Goal: Check status: Check status

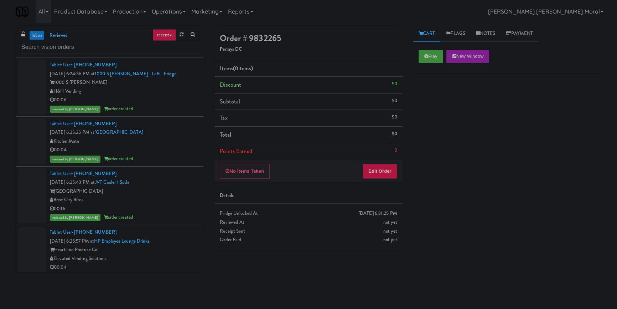
scroll to position [1653, 0]
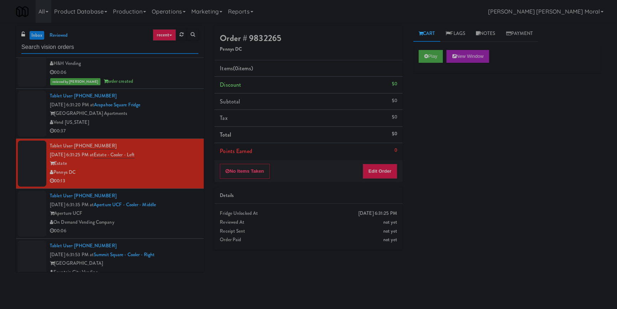
click at [109, 45] on input "text" at bounding box center [109, 47] width 177 height 13
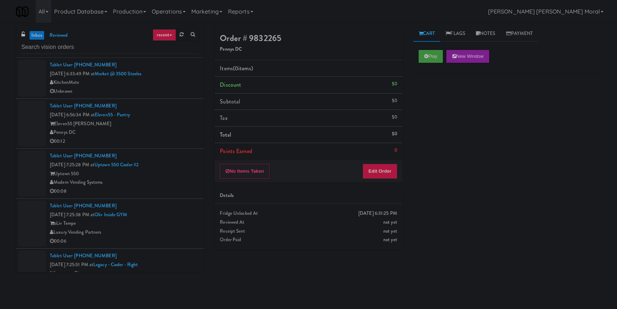
click at [181, 96] on li "Tablet User · (416) 230-7667 [DATE] 6:33:49 PM at Market @ 3500 Steeles Kitchen…" at bounding box center [110, 78] width 188 height 41
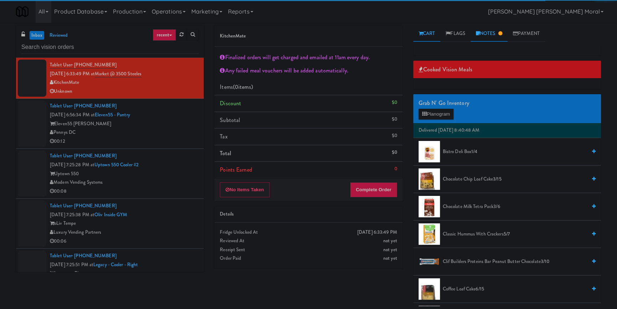
click at [496, 35] on link "Notes" at bounding box center [489, 34] width 37 height 16
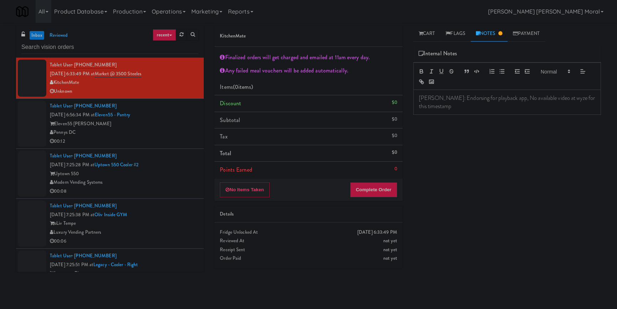
click at [171, 143] on div "00:12" at bounding box center [124, 141] width 149 height 9
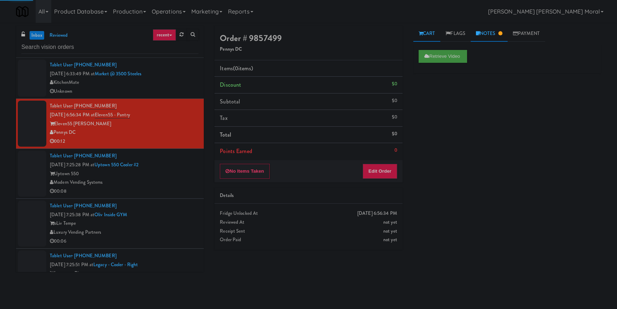
click at [497, 35] on link "Notes" at bounding box center [489, 34] width 37 height 16
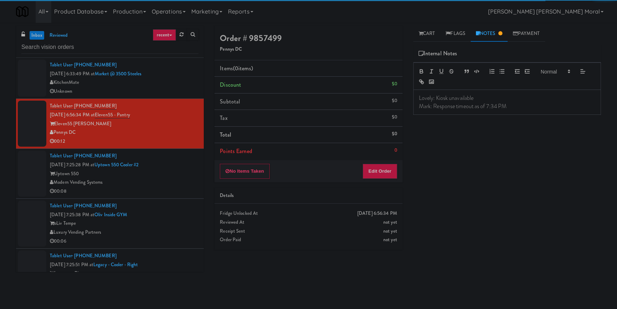
click at [178, 177] on div "Uptown 550" at bounding box center [124, 173] width 149 height 9
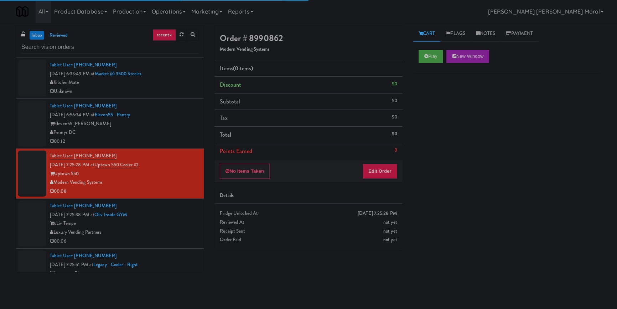
click at [416, 62] on div "Play New Window" at bounding box center [508, 59] width 188 height 29
click at [425, 56] on icon at bounding box center [427, 56] width 4 height 5
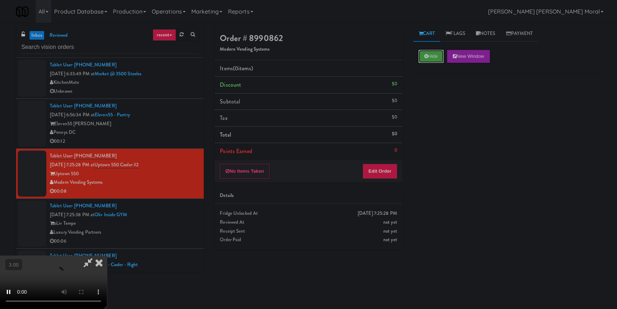
scroll to position [100, 0]
click at [385, 168] on button "Edit Order" at bounding box center [380, 171] width 35 height 15
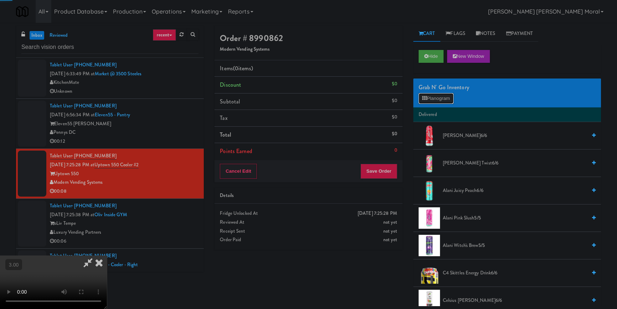
click at [426, 102] on button "Planogram" at bounding box center [436, 98] width 35 height 11
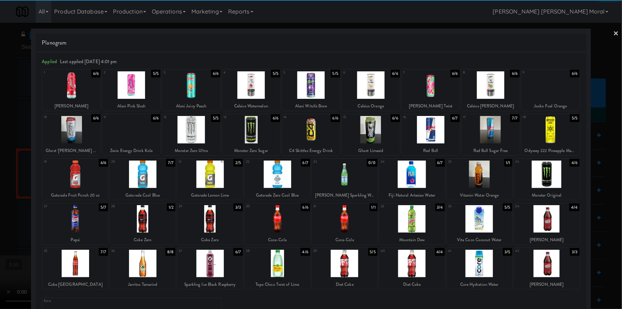
click at [218, 222] on div at bounding box center [210, 218] width 66 height 27
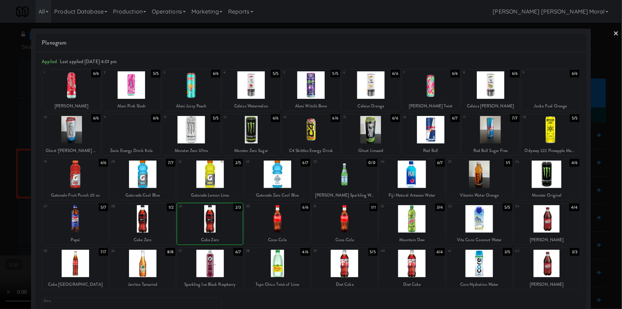
drag, startPoint x: 2, startPoint y: 192, endPoint x: 62, endPoint y: 195, distance: 60.0
click at [6, 193] on div at bounding box center [311, 154] width 622 height 309
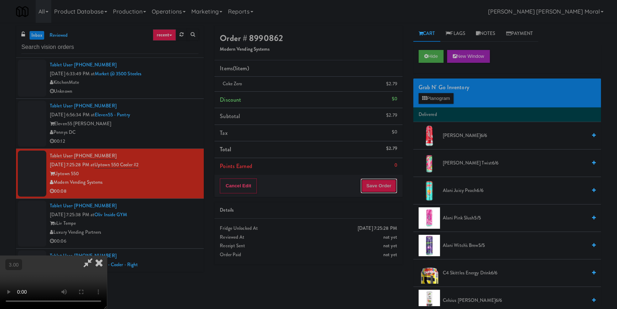
click at [385, 184] on button "Save Order" at bounding box center [379, 185] width 36 height 15
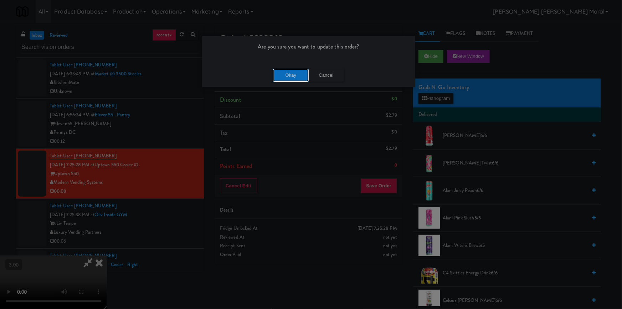
click at [302, 75] on button "Okay" at bounding box center [291, 75] width 36 height 13
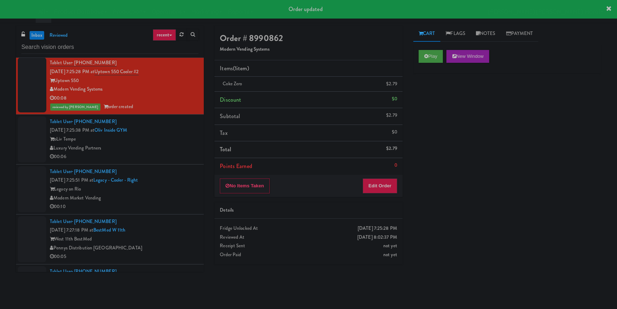
scroll to position [97, 0]
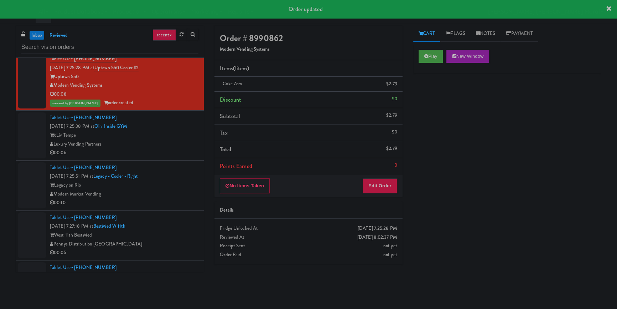
click at [176, 147] on div "Luxury Vending Partners" at bounding box center [124, 144] width 149 height 9
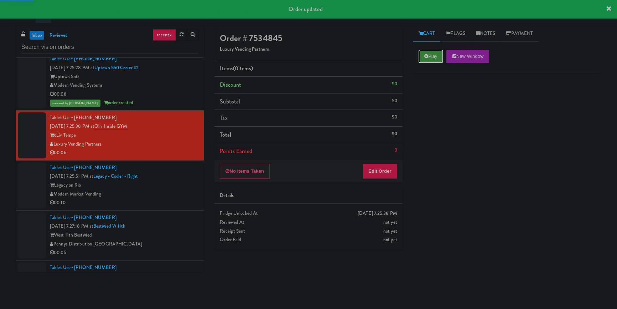
click at [431, 61] on button "Play" at bounding box center [431, 56] width 25 height 13
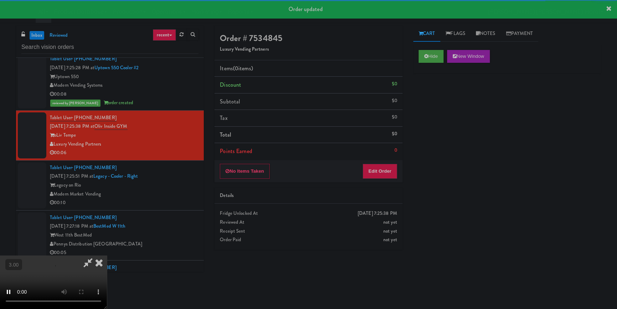
click at [428, 105] on div "Hide New Window Primary Flag Clear Flag if unable to determine what was taken o…" at bounding box center [508, 178] width 188 height 267
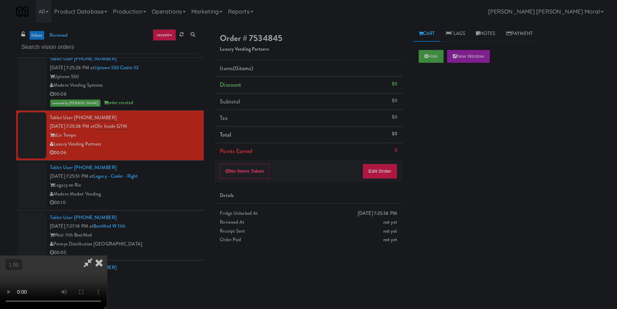
scroll to position [35, 0]
click at [398, 173] on div "No Items Taken Edit Order" at bounding box center [309, 171] width 188 height 22
click at [389, 170] on button "Edit Order" at bounding box center [380, 171] width 35 height 15
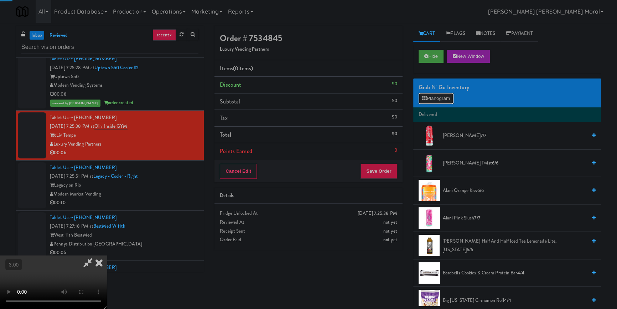
click at [430, 103] on button "Planogram" at bounding box center [436, 98] width 35 height 11
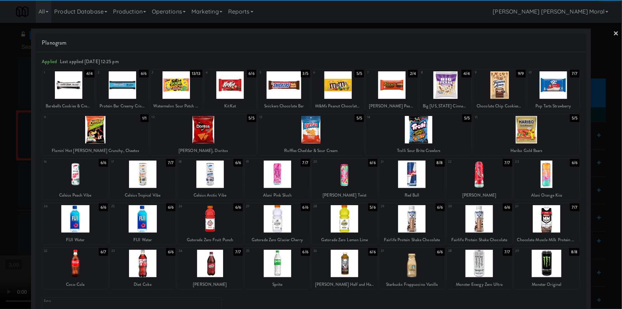
click at [85, 223] on div at bounding box center [75, 218] width 66 height 27
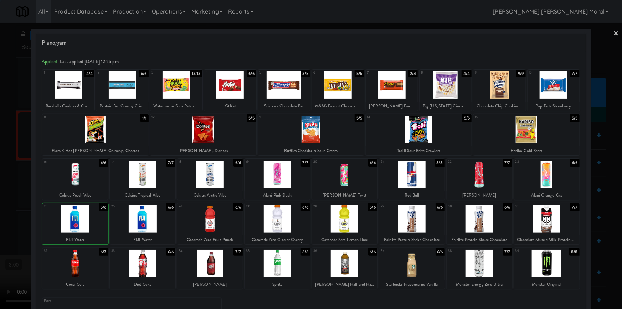
drag, startPoint x: 0, startPoint y: 186, endPoint x: 8, endPoint y: 186, distance: 8.2
click at [0, 186] on div at bounding box center [311, 154] width 622 height 309
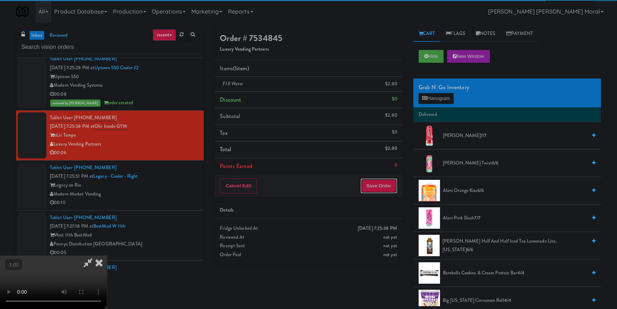
click at [380, 186] on button "Save Order" at bounding box center [379, 185] width 36 height 15
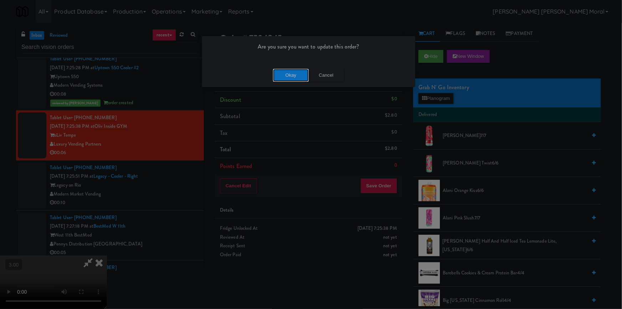
click at [286, 78] on button "Okay" at bounding box center [291, 75] width 36 height 13
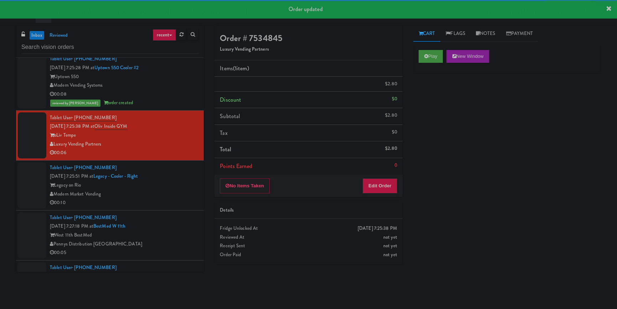
scroll to position [129, 0]
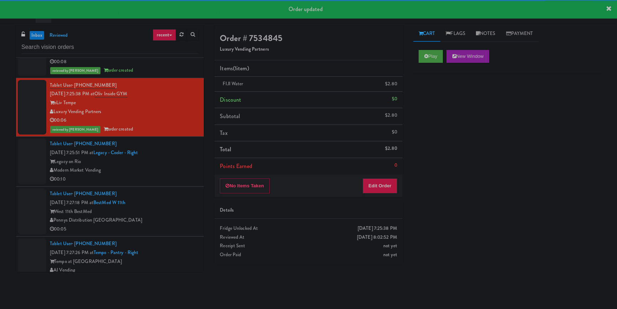
click at [179, 160] on div "Legacy on Rio" at bounding box center [124, 161] width 149 height 9
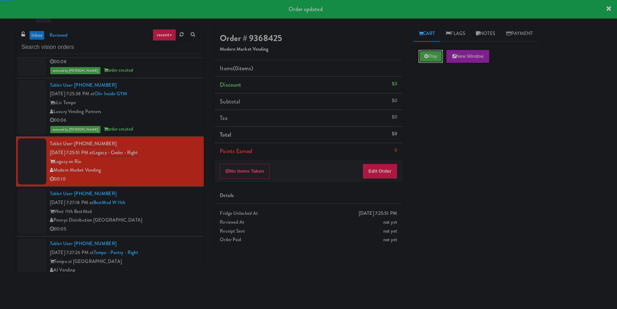
drag, startPoint x: 421, startPoint y: 61, endPoint x: 426, endPoint y: 114, distance: 52.7
click at [421, 62] on button "Play" at bounding box center [431, 56] width 25 height 13
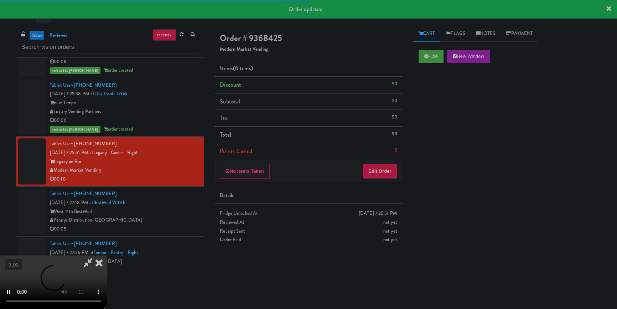
click at [428, 118] on div "Hide New Window Primary Flag Clear Flag if unable to determine what was taken o…" at bounding box center [508, 178] width 188 height 267
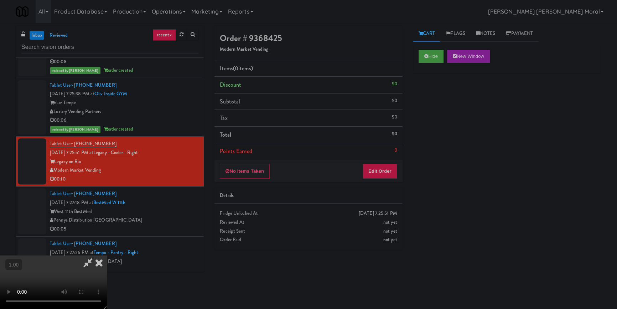
scroll to position [100, 0]
click at [390, 172] on button "Edit Order" at bounding box center [380, 171] width 35 height 15
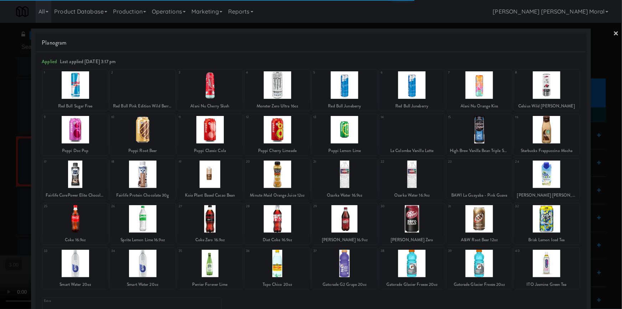
click at [339, 181] on div at bounding box center [345, 173] width 66 height 27
drag, startPoint x: 0, startPoint y: 168, endPoint x: 170, endPoint y: 182, distance: 171.0
click at [1, 168] on div at bounding box center [311, 154] width 622 height 309
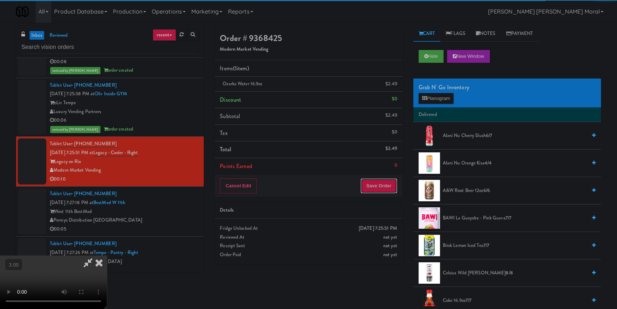
click at [381, 190] on button "Save Order" at bounding box center [379, 185] width 36 height 15
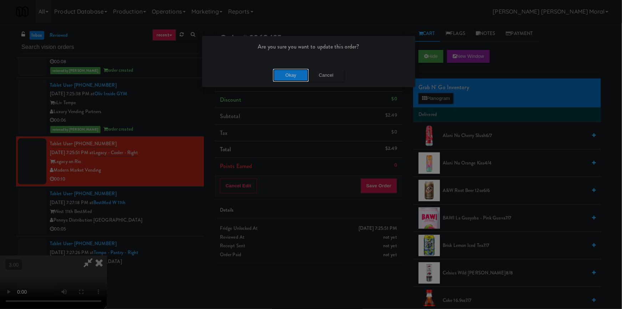
click at [299, 78] on button "Okay" at bounding box center [291, 75] width 36 height 13
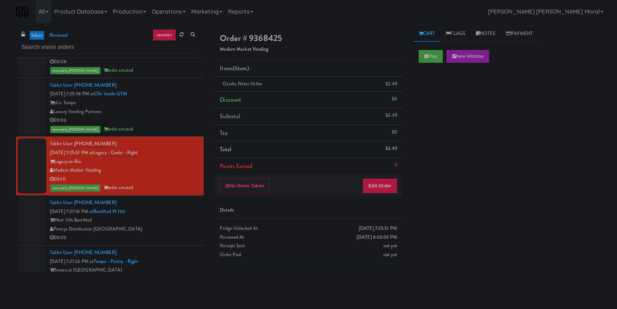
click at [171, 212] on div "Tablet User · (541) 958-8003 [DATE] 7:27:18 PM at BestMed W 11th West 11th Best…" at bounding box center [124, 220] width 149 height 44
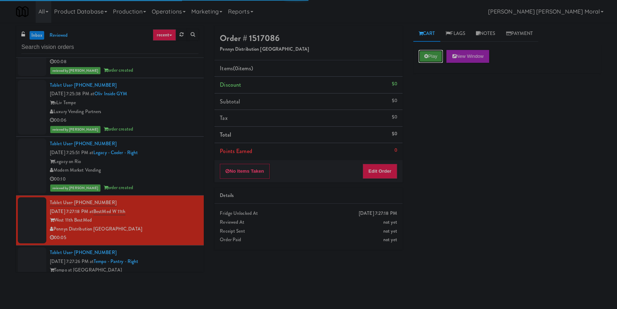
click at [427, 56] on icon at bounding box center [427, 56] width 4 height 5
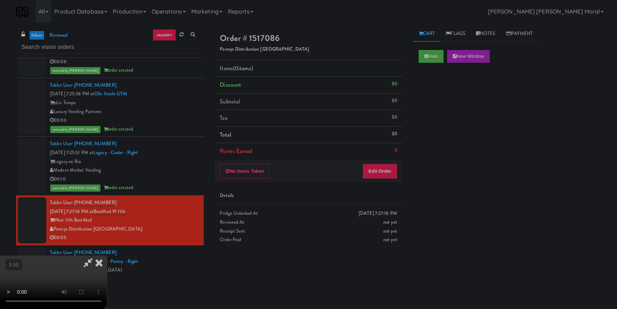
click at [107, 255] on video at bounding box center [53, 281] width 107 height 53
click at [374, 175] on button "Edit Order" at bounding box center [380, 171] width 35 height 15
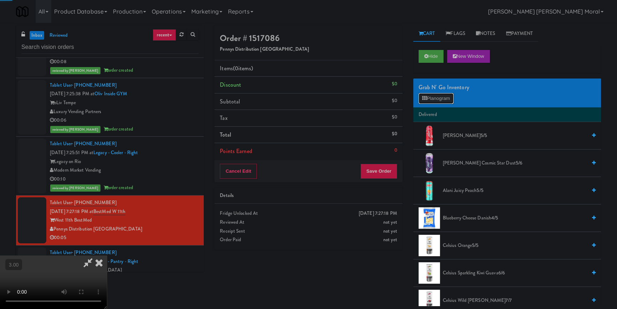
click at [435, 96] on button "Planogram" at bounding box center [436, 98] width 35 height 11
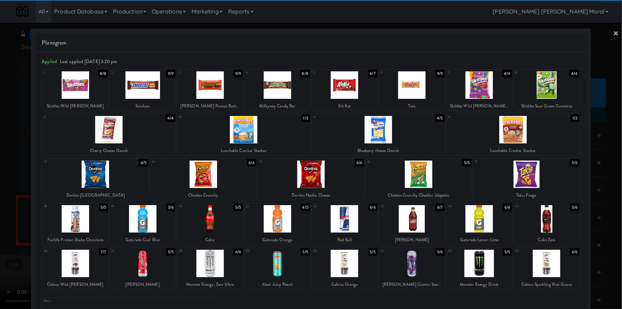
click at [150, 221] on div at bounding box center [143, 218] width 66 height 27
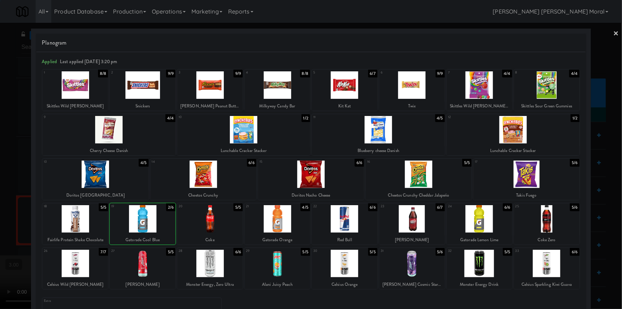
click at [0, 187] on div at bounding box center [311, 154] width 622 height 309
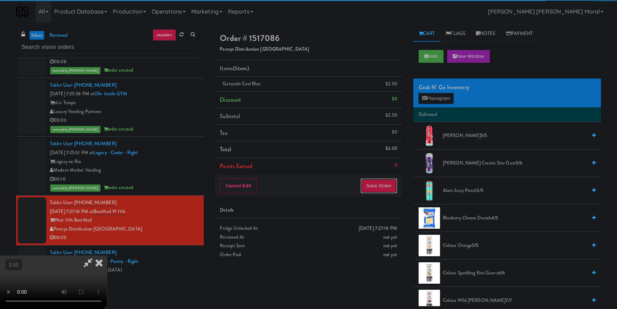
click at [379, 187] on button "Save Order" at bounding box center [379, 185] width 36 height 15
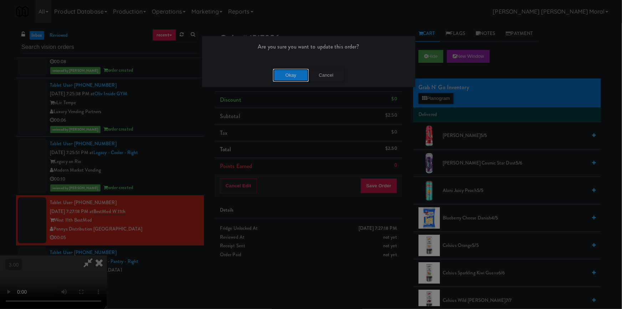
click at [283, 75] on button "Okay" at bounding box center [291, 75] width 36 height 13
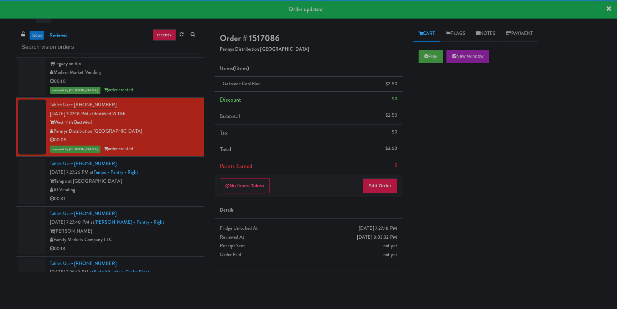
scroll to position [259, 0]
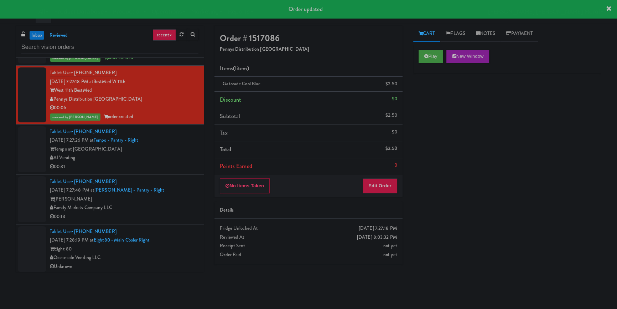
click at [170, 169] on div "00:31" at bounding box center [124, 166] width 149 height 9
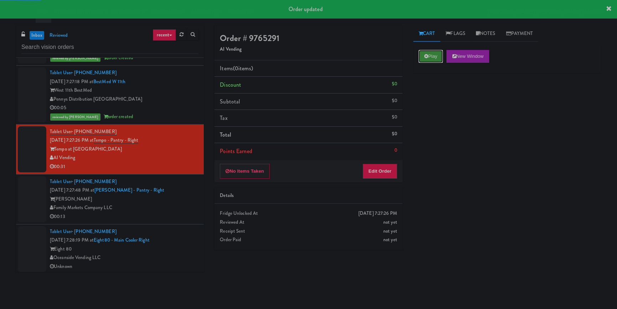
click at [431, 59] on button "Play" at bounding box center [431, 56] width 25 height 13
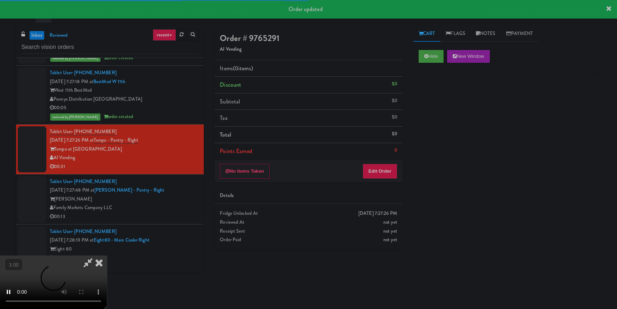
click at [426, 114] on div "Hide New Window Primary Flag Clear Flag if unable to determine what was taken o…" at bounding box center [508, 178] width 188 height 267
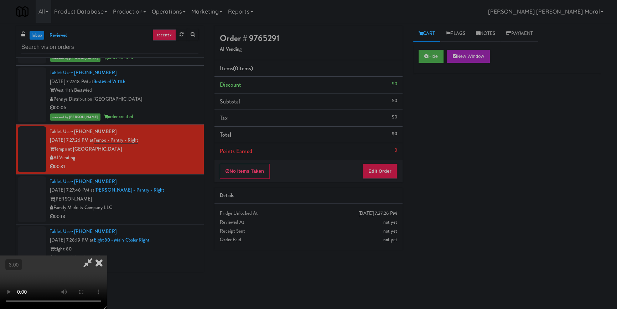
scroll to position [2, 0]
click at [381, 171] on button "Edit Order" at bounding box center [380, 171] width 35 height 15
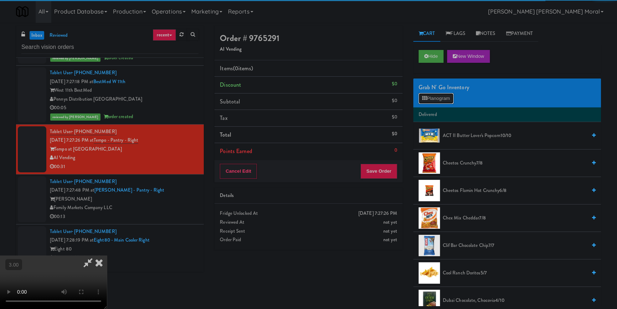
click at [443, 96] on button "Planogram" at bounding box center [436, 98] width 35 height 11
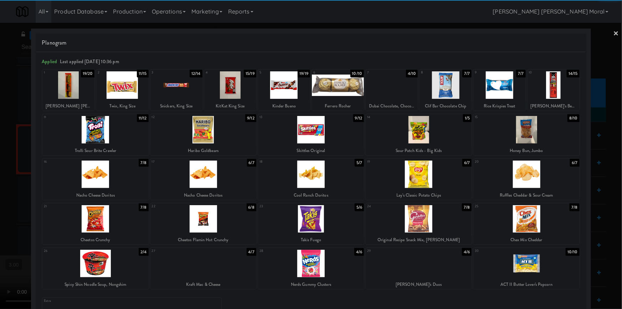
click at [341, 92] on div at bounding box center [338, 84] width 52 height 27
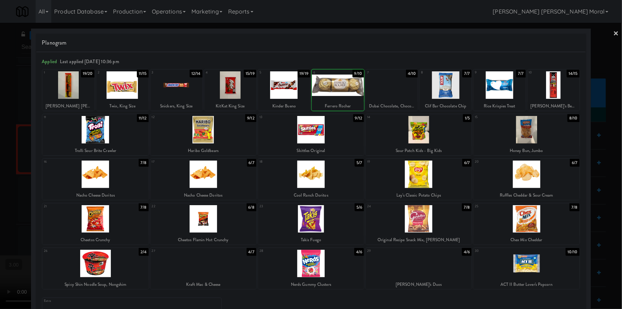
drag, startPoint x: 0, startPoint y: 159, endPoint x: 9, endPoint y: 160, distance: 9.4
click at [1, 159] on div at bounding box center [311, 154] width 622 height 309
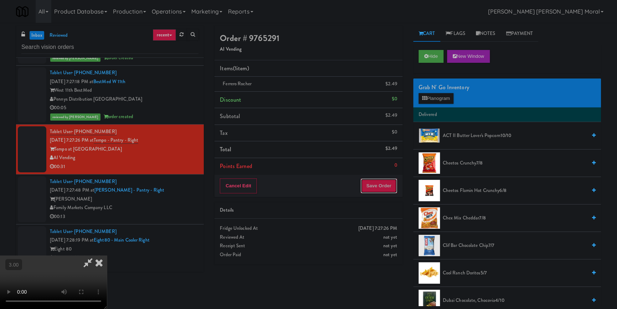
click at [378, 186] on button "Save Order" at bounding box center [379, 185] width 36 height 15
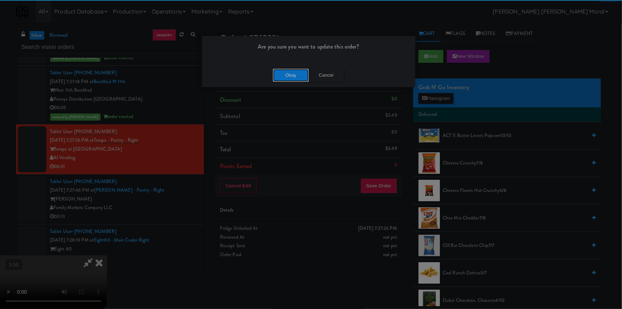
click at [284, 75] on button "Okay" at bounding box center [291, 75] width 36 height 13
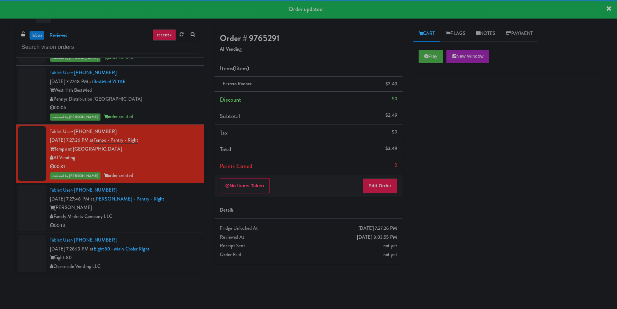
click at [178, 206] on div "[PERSON_NAME]" at bounding box center [124, 207] width 149 height 9
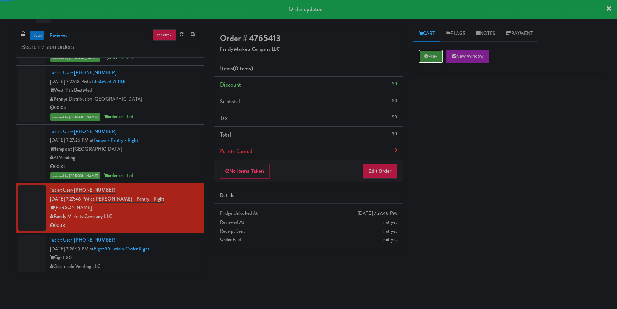
click at [426, 60] on button "Play" at bounding box center [431, 56] width 25 height 13
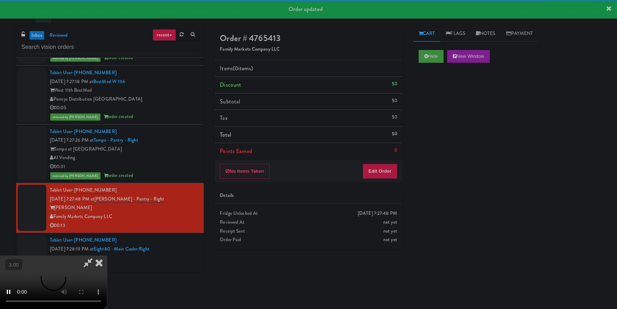
click at [429, 94] on div "Hide New Window Primary Flag Clear Flag if unable to determine what was taken o…" at bounding box center [508, 178] width 188 height 267
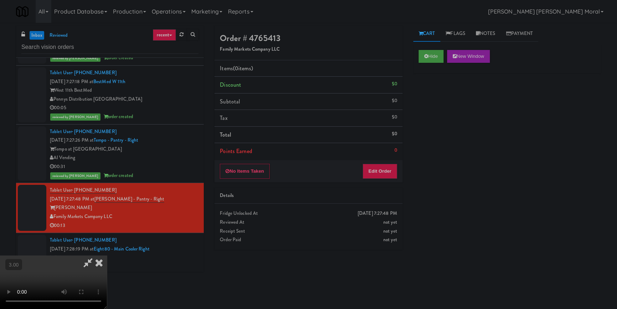
click at [107, 255] on video at bounding box center [53, 281] width 107 height 53
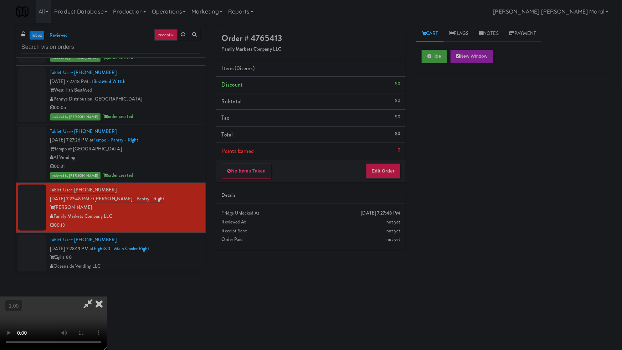
click at [107, 297] on video at bounding box center [53, 323] width 107 height 53
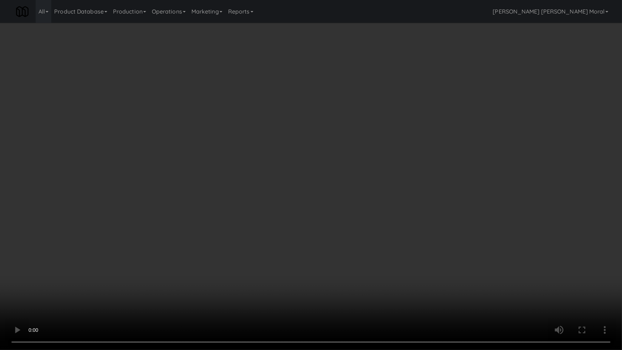
click at [432, 202] on video at bounding box center [311, 175] width 622 height 350
click at [461, 195] on video at bounding box center [311, 175] width 622 height 350
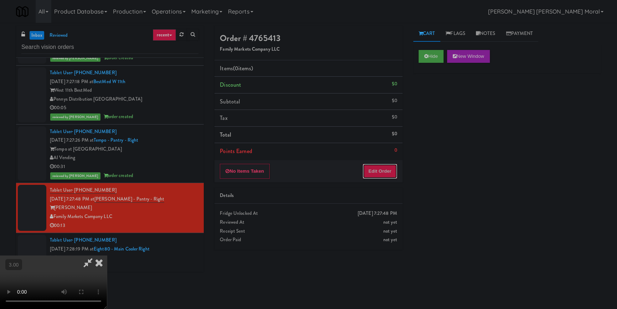
click at [388, 174] on button "Edit Order" at bounding box center [380, 171] width 35 height 15
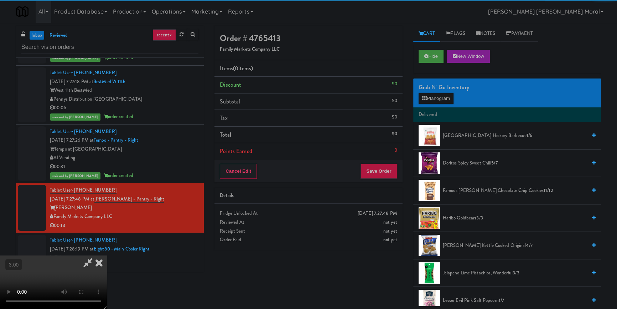
click at [428, 89] on div "Grab N' Go Inventory" at bounding box center [507, 87] width 177 height 11
click at [428, 96] on button "Planogram" at bounding box center [436, 98] width 35 height 11
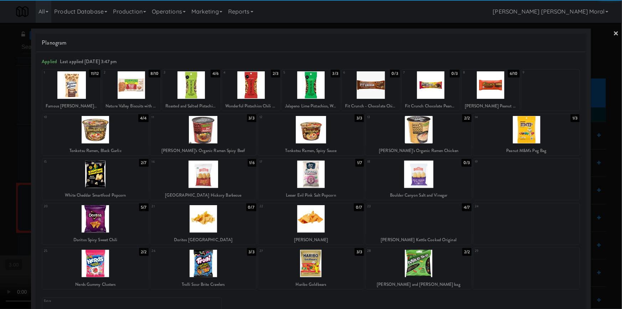
click at [323, 186] on div at bounding box center [311, 173] width 106 height 27
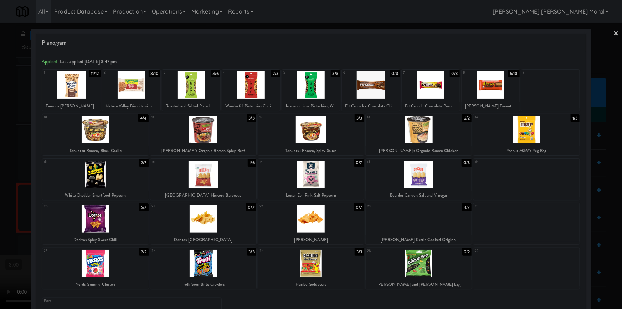
click at [253, 90] on div at bounding box center [251, 84] width 58 height 27
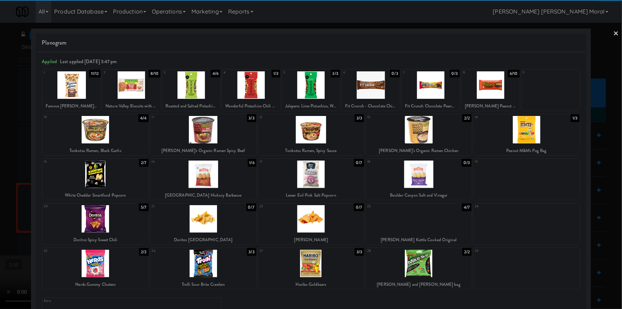
click at [0, 158] on div at bounding box center [311, 154] width 622 height 309
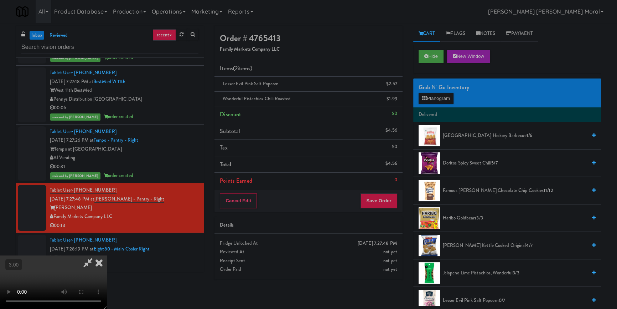
click at [107, 255] on video at bounding box center [53, 281] width 107 height 53
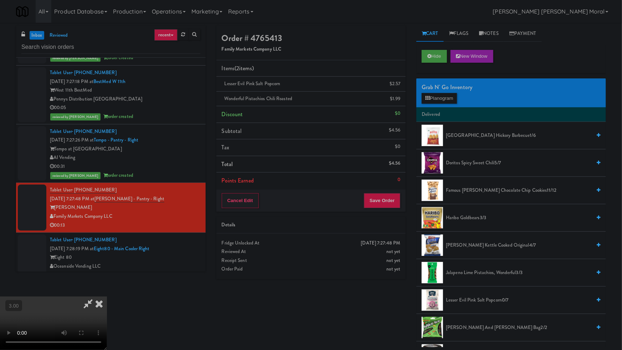
click at [107, 297] on video at bounding box center [53, 323] width 107 height 53
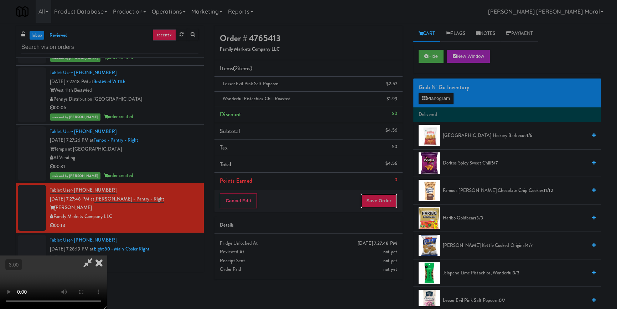
click at [380, 199] on button "Save Order" at bounding box center [379, 200] width 36 height 15
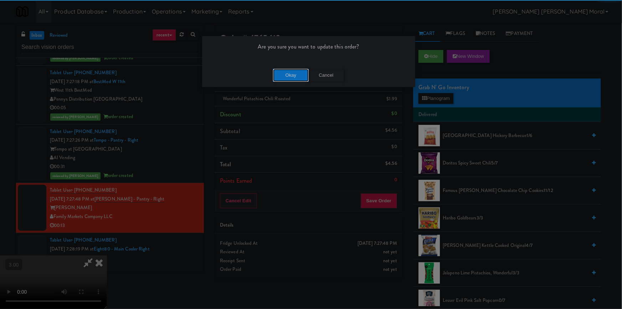
click at [289, 79] on button "Okay" at bounding box center [291, 75] width 36 height 13
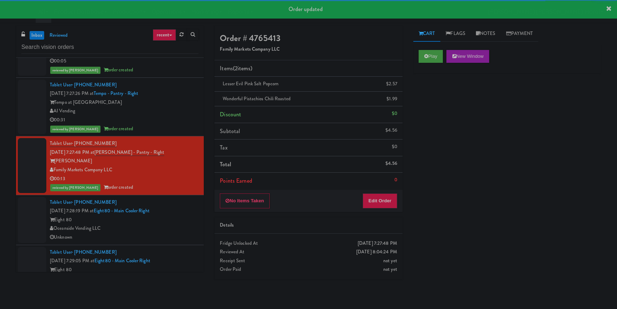
scroll to position [389, 0]
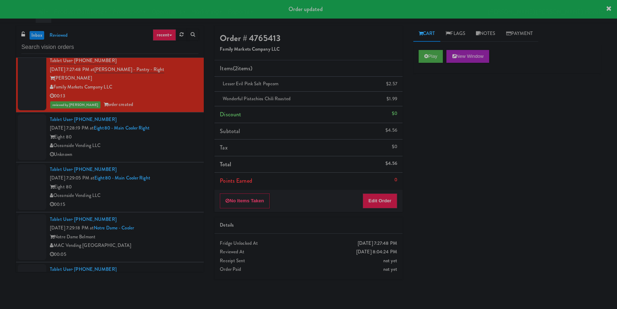
click at [186, 154] on div "Unknown" at bounding box center [124, 154] width 149 height 9
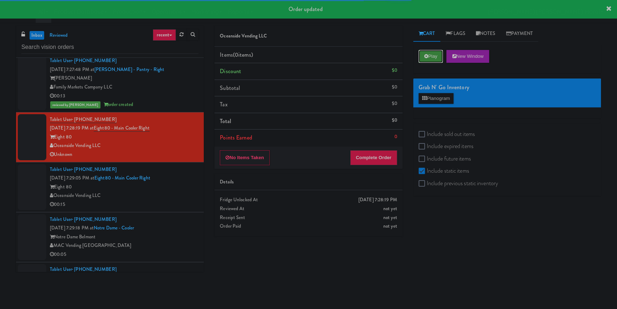
click at [428, 62] on button "Play" at bounding box center [431, 56] width 25 height 13
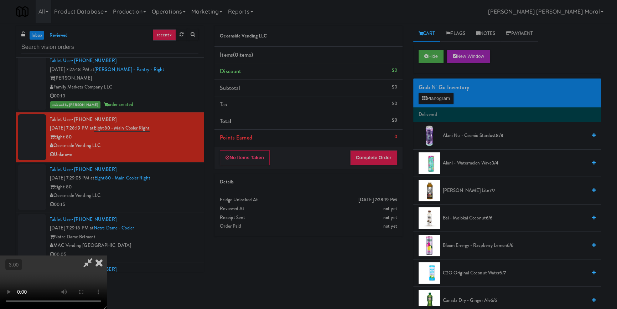
click at [107, 255] on icon at bounding box center [99, 262] width 16 height 14
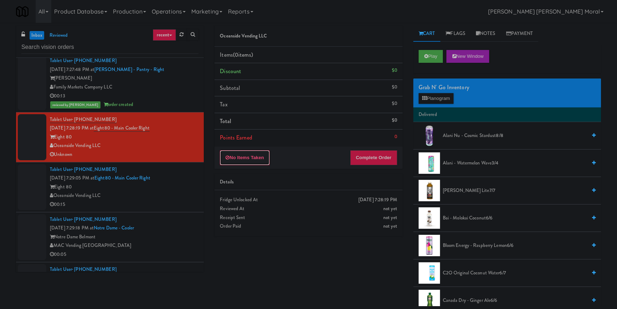
click at [259, 162] on button "No Items Taken" at bounding box center [245, 157] width 50 height 15
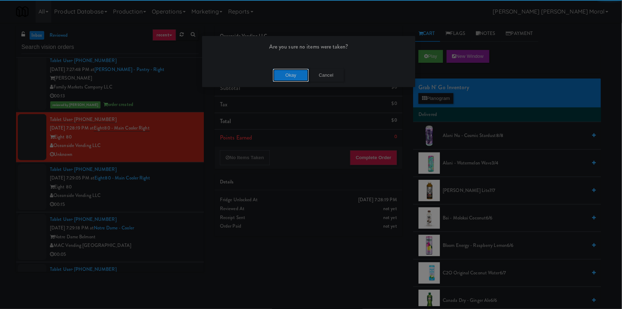
click at [291, 74] on button "Okay" at bounding box center [291, 75] width 36 height 13
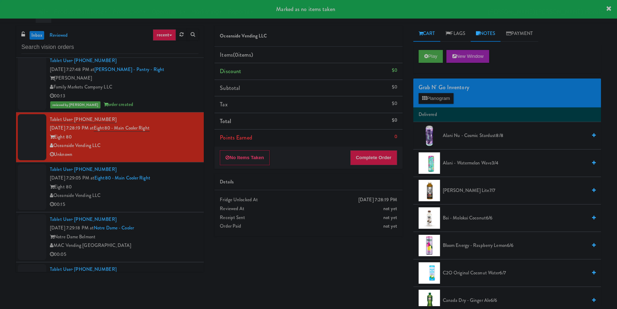
click at [501, 38] on link "Notes" at bounding box center [486, 34] width 30 height 16
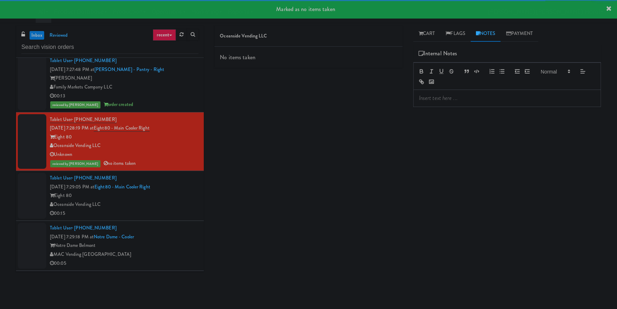
click at [434, 101] on p at bounding box center [507, 98] width 176 height 8
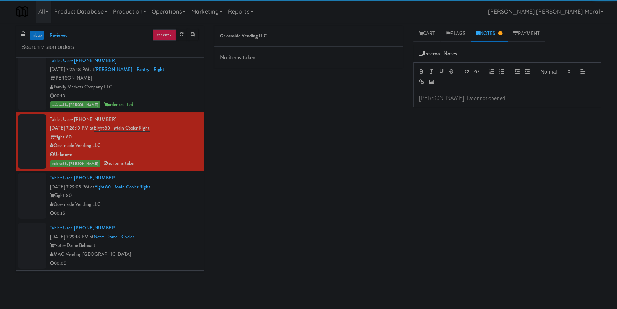
drag, startPoint x: 499, startPoint y: 178, endPoint x: 468, endPoint y: 186, distance: 31.6
click at [496, 179] on div "Play New Window Primary Flag Clear Flag if unable to determine what was taken o…" at bounding box center [508, 178] width 188 height 267
click at [178, 209] on div "00:15" at bounding box center [124, 213] width 149 height 9
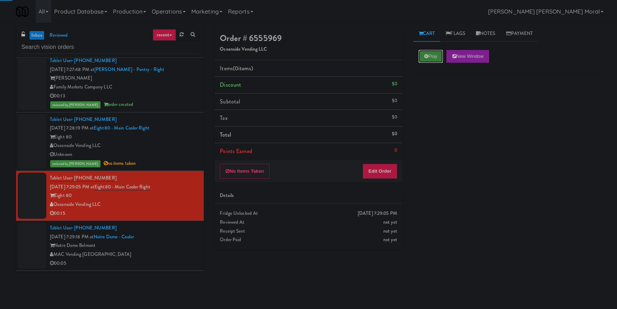
click at [434, 53] on button "Play" at bounding box center [431, 56] width 25 height 13
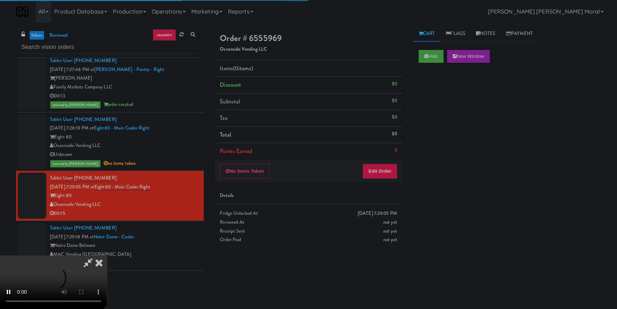
click at [438, 111] on div "Hide New Window Primary Flag Clear Flag if unable to determine what was taken o…" at bounding box center [508, 178] width 188 height 267
click at [388, 169] on button "Edit Order" at bounding box center [380, 171] width 35 height 15
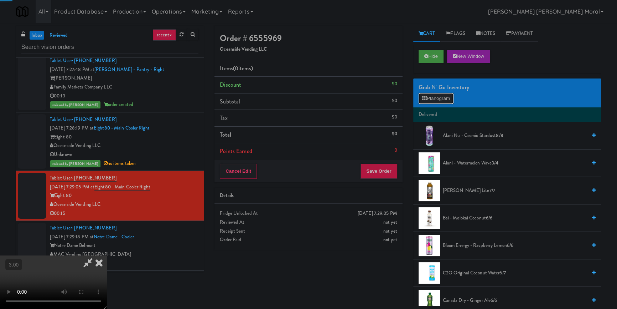
click at [436, 97] on button "Planogram" at bounding box center [436, 98] width 35 height 11
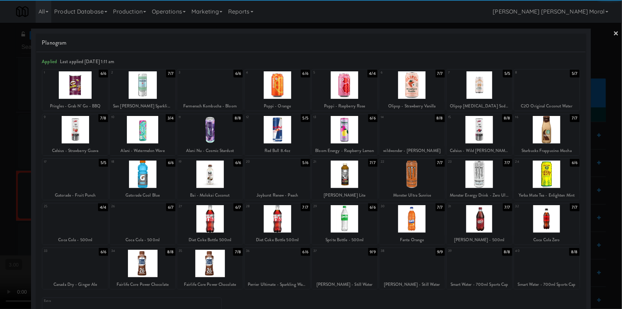
drag, startPoint x: 545, startPoint y: 93, endPoint x: 334, endPoint y: 205, distance: 239.4
click at [545, 93] on div at bounding box center [547, 84] width 66 height 27
click at [207, 262] on div at bounding box center [210, 263] width 66 height 27
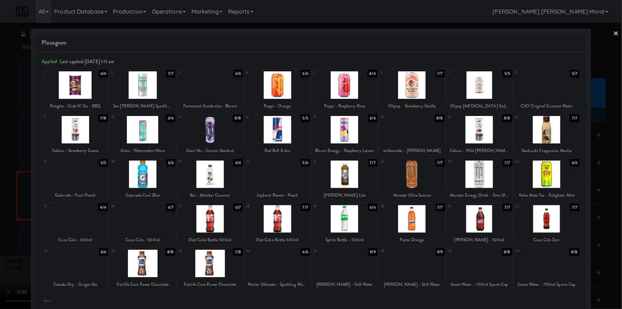
click at [0, 219] on div at bounding box center [311, 154] width 622 height 309
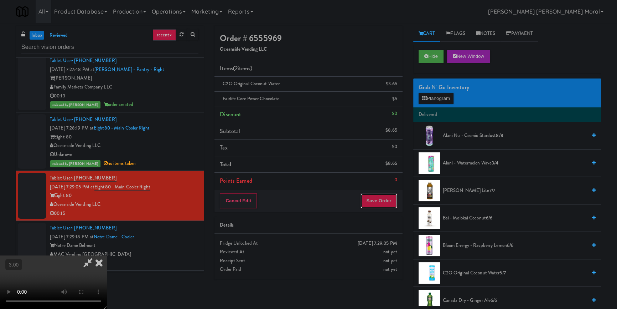
click at [378, 199] on button "Save Order" at bounding box center [379, 200] width 36 height 15
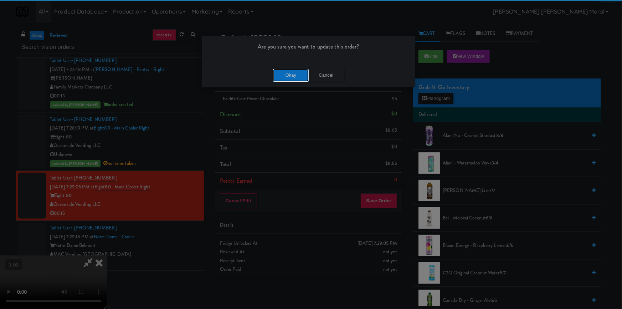
click at [296, 69] on button "Okay" at bounding box center [291, 75] width 36 height 13
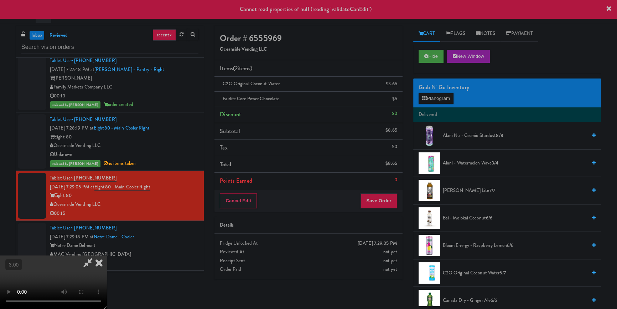
scroll to position [2, 0]
click at [96, 255] on icon at bounding box center [88, 262] width 16 height 14
click at [107, 255] on icon at bounding box center [99, 262] width 16 height 14
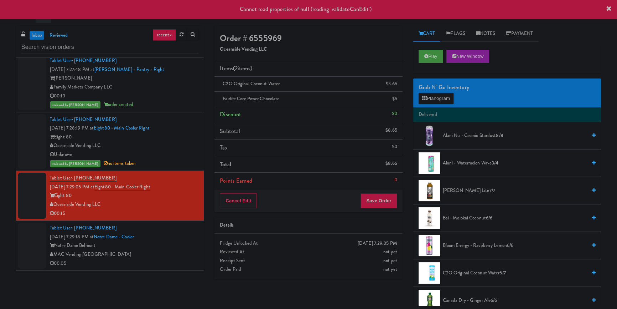
click at [179, 238] on div "Tablet User · (650) 888-2431 [DATE] 7:29:18 PM at [GEOGRAPHIC_DATA] MAC Vending…" at bounding box center [124, 246] width 149 height 44
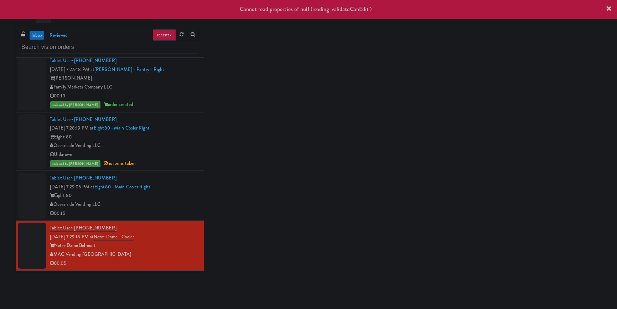
click at [184, 214] on div "00:15" at bounding box center [124, 213] width 149 height 9
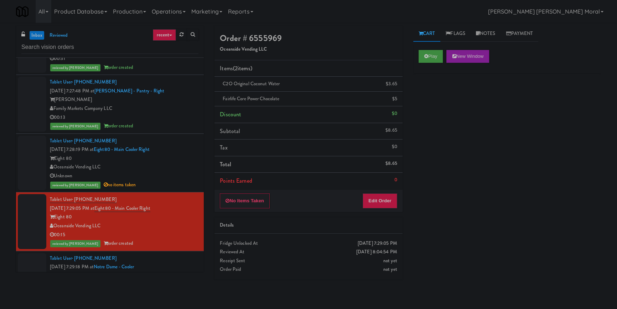
scroll to position [356, 0]
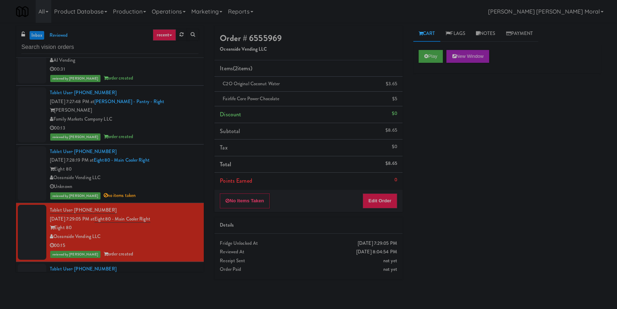
click at [182, 189] on div "Unknown" at bounding box center [124, 186] width 149 height 9
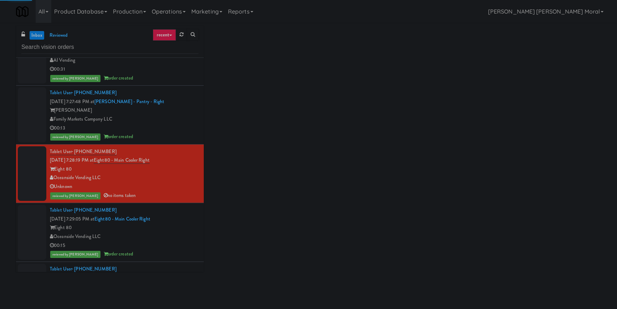
click at [183, 136] on div "reviewed by [PERSON_NAME] order created" at bounding box center [124, 136] width 149 height 9
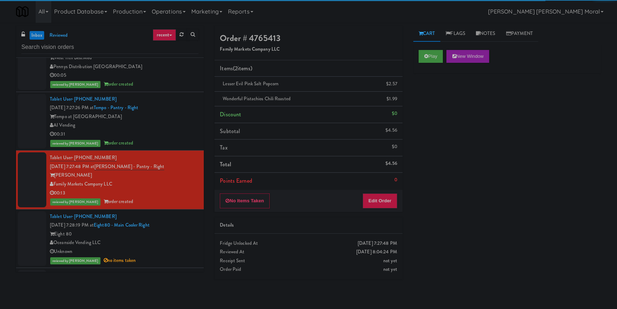
click at [171, 140] on div "reviewed by [PERSON_NAME] order created" at bounding box center [124, 143] width 149 height 9
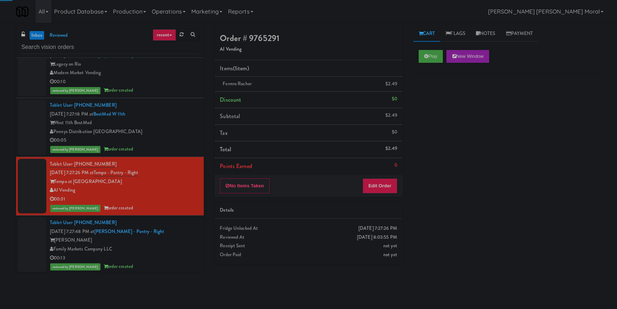
click at [174, 140] on div "00:05" at bounding box center [124, 140] width 149 height 9
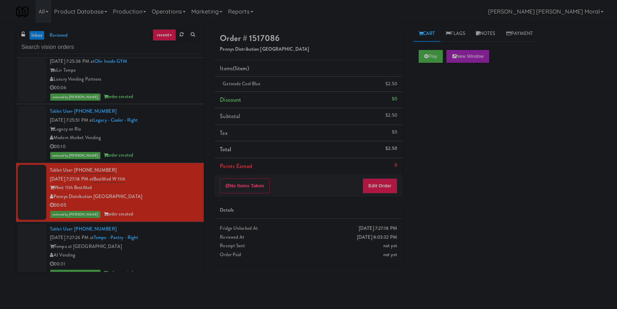
click at [171, 151] on div "reviewed by [PERSON_NAME] order created" at bounding box center [124, 155] width 149 height 9
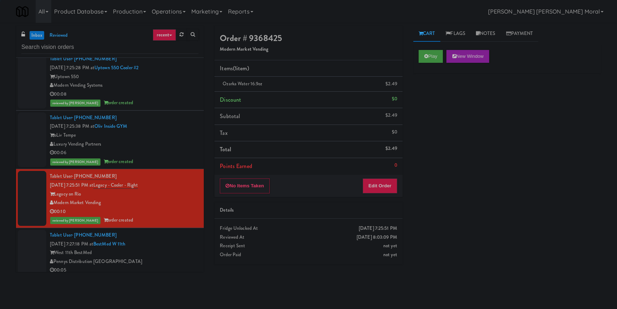
click at [174, 148] on div "00:06" at bounding box center [124, 152] width 149 height 9
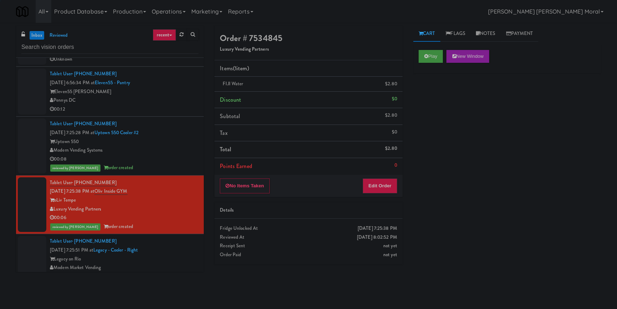
click at [171, 155] on div "00:08" at bounding box center [124, 159] width 149 height 9
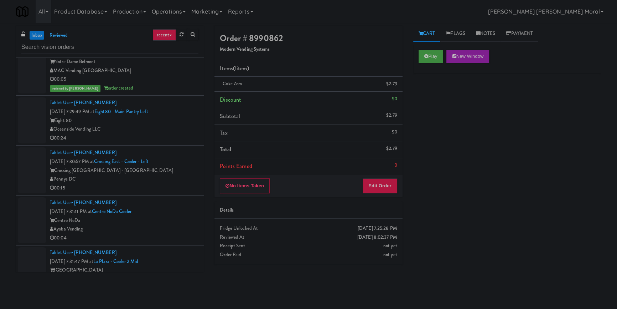
scroll to position [583, 0]
click at [181, 124] on div "Oceanside Vending LLC" at bounding box center [124, 127] width 149 height 9
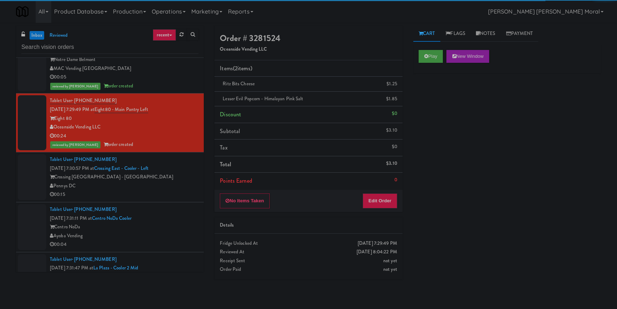
click at [174, 179] on div "Crossing [GEOGRAPHIC_DATA] - [GEOGRAPHIC_DATA]" at bounding box center [124, 177] width 149 height 9
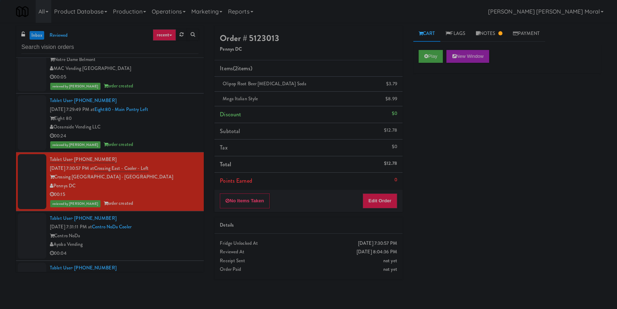
click at [189, 224] on div "Tablet User · (207) 360-9903 [DATE] 7:31:11 PM at [GEOGRAPHIC_DATA] Vending 00:…" at bounding box center [124, 236] width 149 height 44
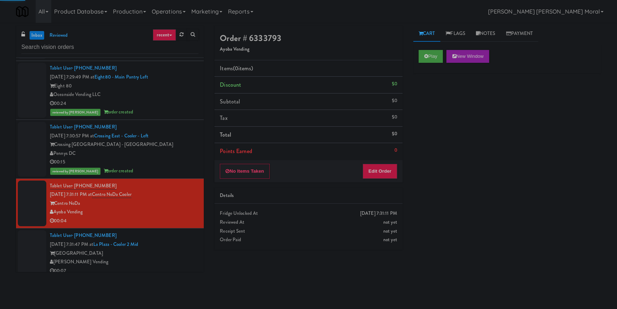
click at [181, 242] on div "Tablet User · (949) 285-1152 [DATE] 7:31:47 PM at [GEOGRAPHIC_DATA] [GEOGRAPHIC…" at bounding box center [124, 253] width 149 height 44
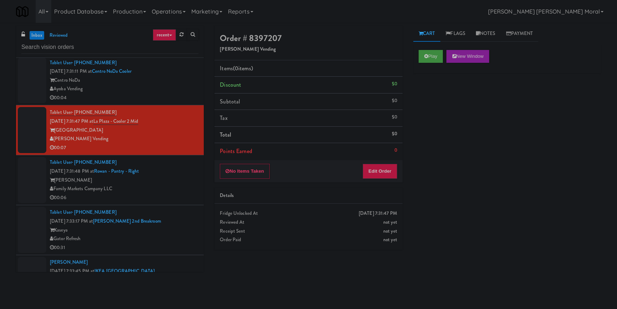
scroll to position [745, 0]
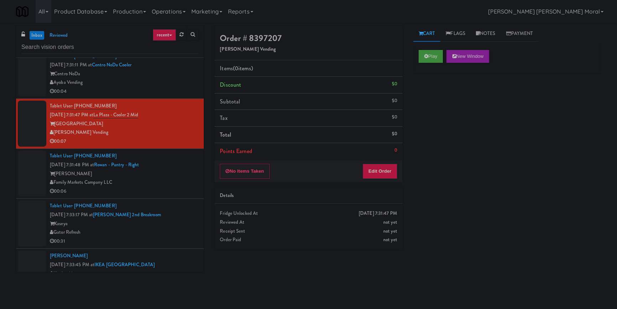
click at [179, 189] on div "00:06" at bounding box center [124, 191] width 149 height 9
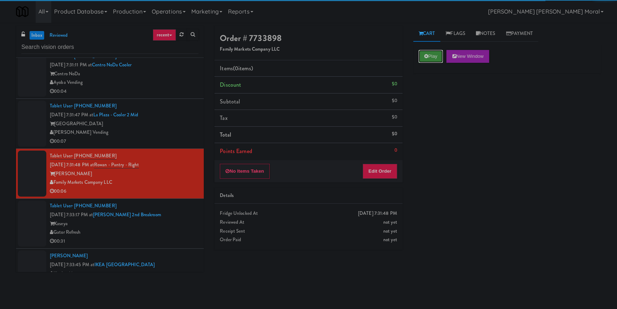
click at [427, 60] on button "Play" at bounding box center [431, 56] width 25 height 13
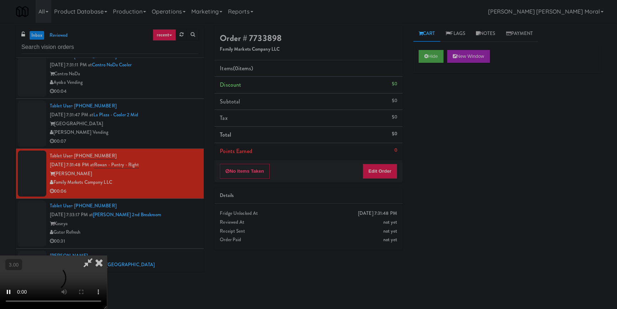
click at [98, 259] on icon at bounding box center [99, 262] width 16 height 14
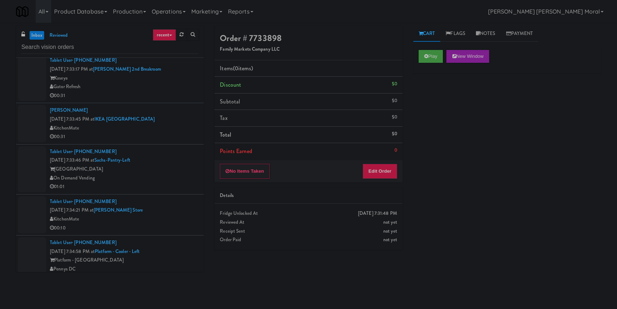
scroll to position [940, 0]
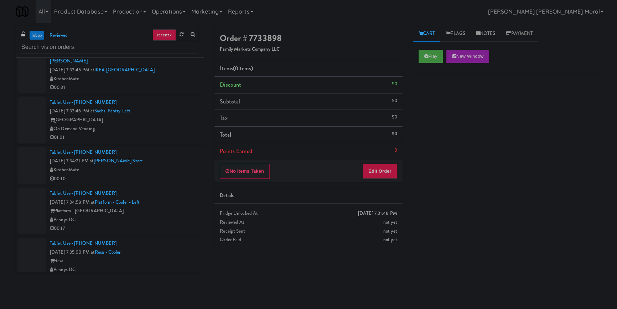
click at [165, 128] on div "On Demand Vending" at bounding box center [124, 128] width 149 height 9
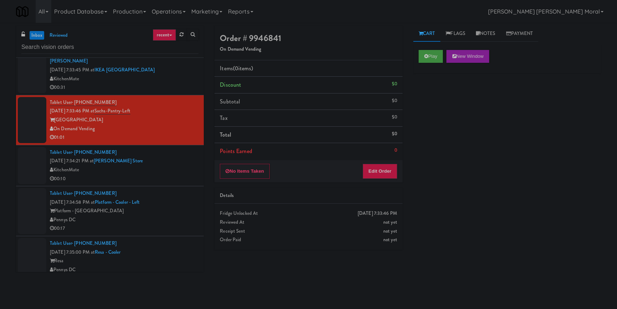
click at [163, 174] on div "00:10" at bounding box center [124, 178] width 149 height 9
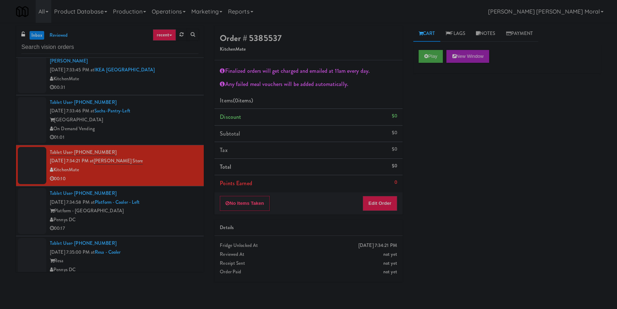
click at [176, 208] on div "Platform - [GEOGRAPHIC_DATA]" at bounding box center [124, 210] width 149 height 9
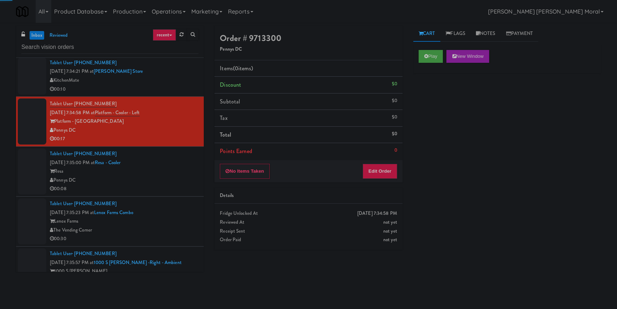
scroll to position [1037, 0]
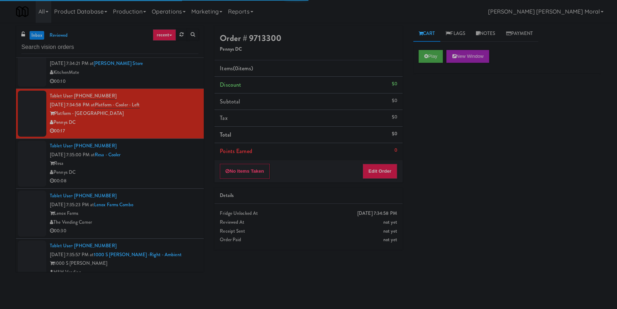
click at [185, 178] on div "00:08" at bounding box center [124, 180] width 149 height 9
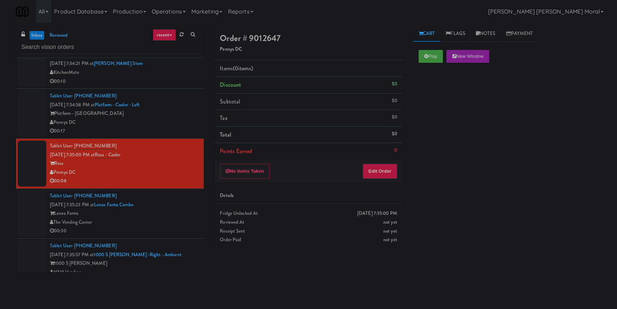
drag, startPoint x: 184, startPoint y: 217, endPoint x: 181, endPoint y: 204, distance: 13.7
click at [183, 217] on div "Lenox Farms" at bounding box center [124, 213] width 149 height 9
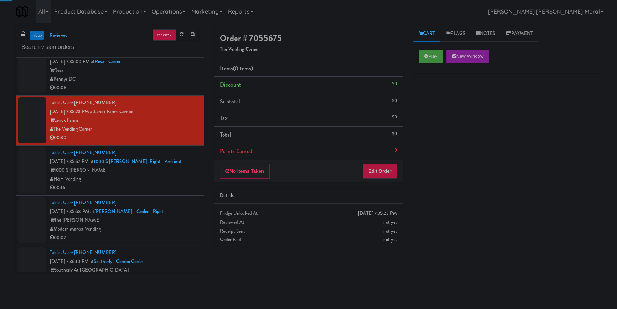
scroll to position [1134, 0]
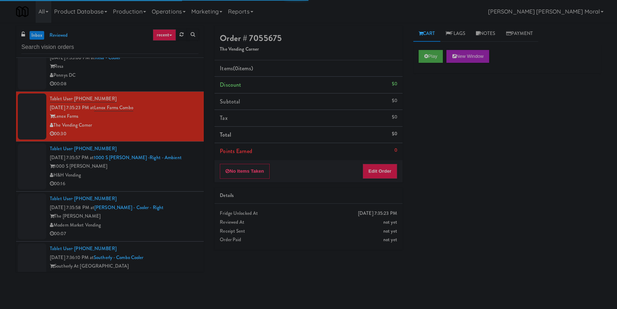
click at [180, 181] on div "00:16" at bounding box center [124, 183] width 149 height 9
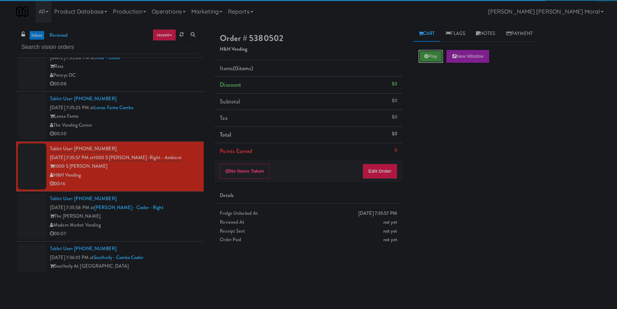
click at [428, 54] on button "Play" at bounding box center [431, 56] width 25 height 13
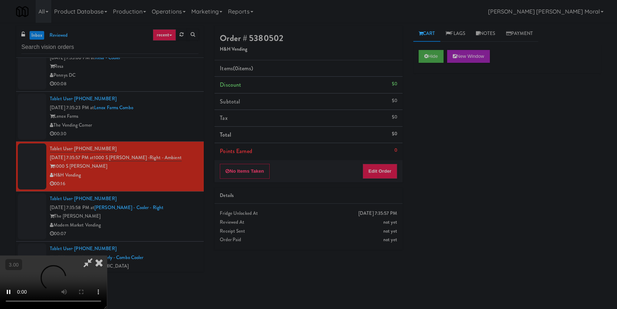
click at [107, 255] on video at bounding box center [53, 281] width 107 height 53
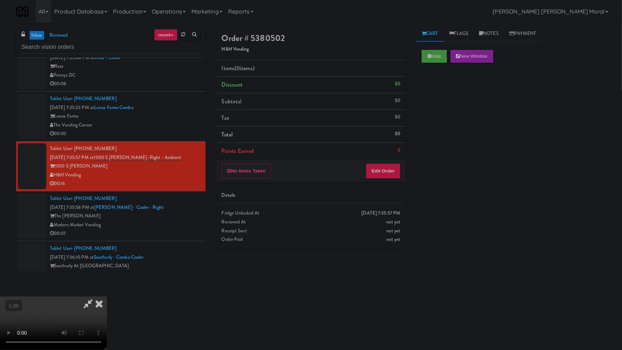
click at [107, 297] on video at bounding box center [53, 323] width 107 height 53
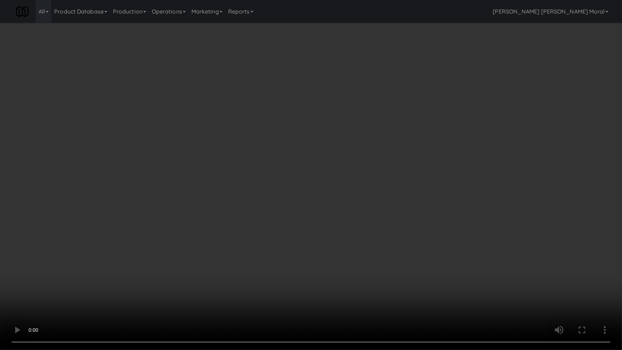
click at [398, 203] on video at bounding box center [311, 175] width 622 height 350
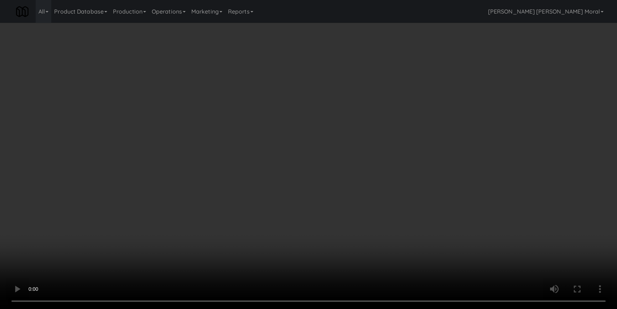
click at [379, 171] on button "Edit Order" at bounding box center [380, 171] width 35 height 15
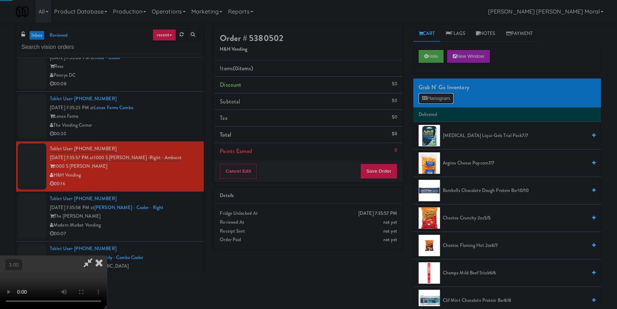
click at [437, 99] on button "Planogram" at bounding box center [436, 98] width 35 height 11
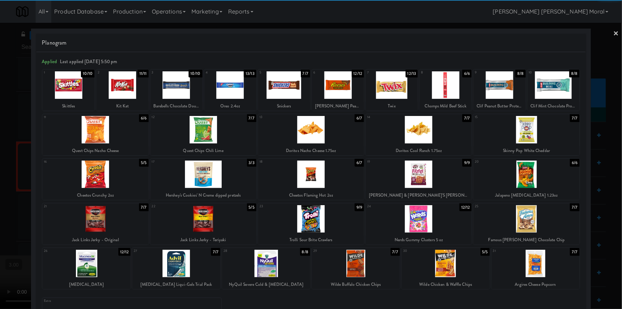
click at [209, 180] on div at bounding box center [203, 173] width 106 height 27
click at [538, 224] on div at bounding box center [526, 218] width 106 height 27
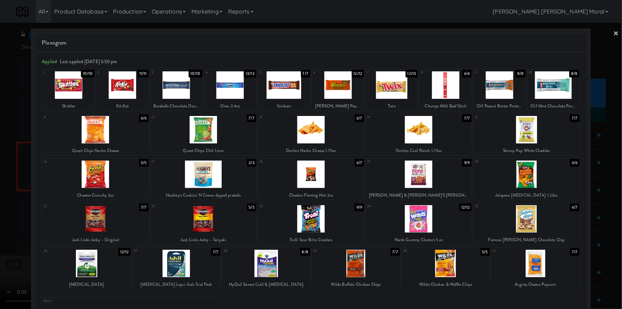
click at [0, 159] on div at bounding box center [311, 154] width 622 height 309
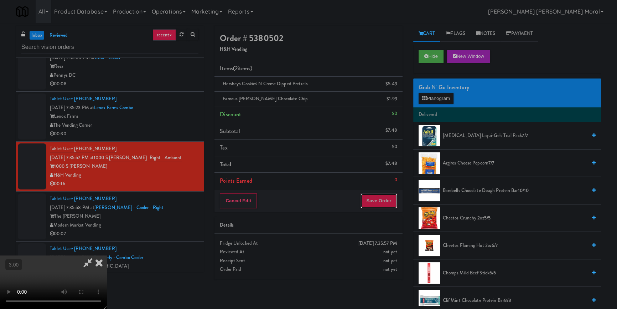
click at [391, 203] on button "Save Order" at bounding box center [379, 200] width 36 height 15
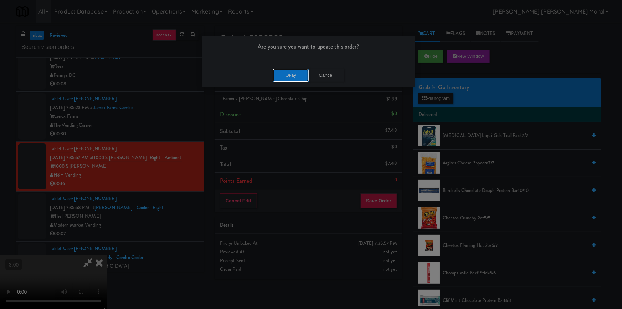
click at [285, 77] on button "Okay" at bounding box center [291, 75] width 36 height 13
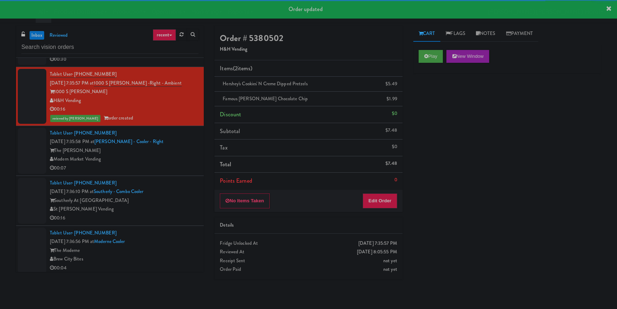
scroll to position [1231, 0]
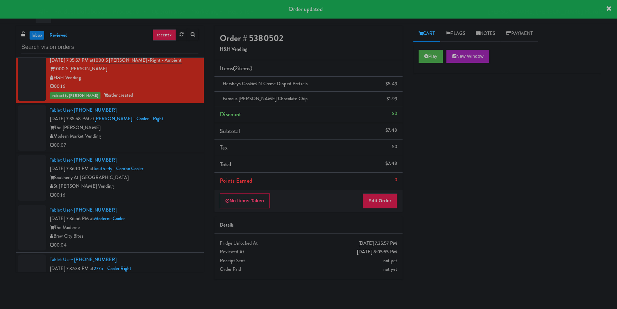
click at [165, 142] on div "00:07" at bounding box center [124, 145] width 149 height 9
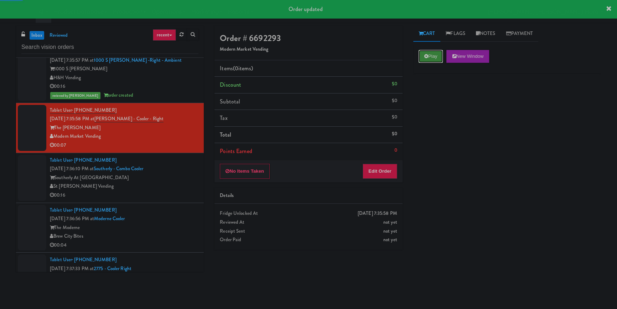
click at [427, 58] on button "Play" at bounding box center [431, 56] width 25 height 13
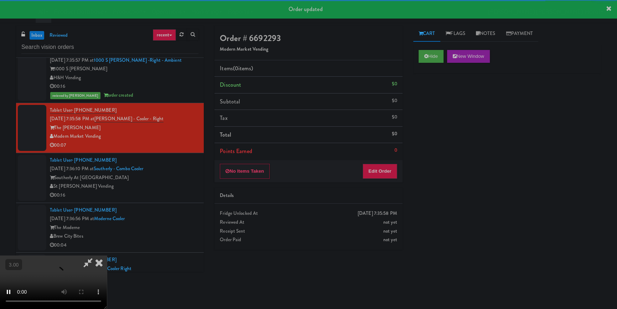
click at [434, 127] on div "Hide New Window Primary Flag Clear Flag if unable to determine what was taken o…" at bounding box center [508, 178] width 188 height 267
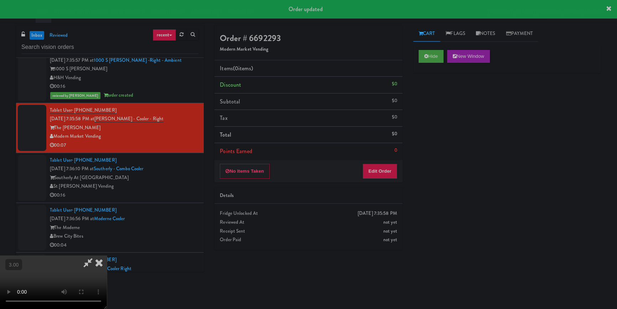
click at [443, 142] on div "Hide New Window Primary Flag Clear Flag if unable to determine what was taken o…" at bounding box center [508, 178] width 188 height 267
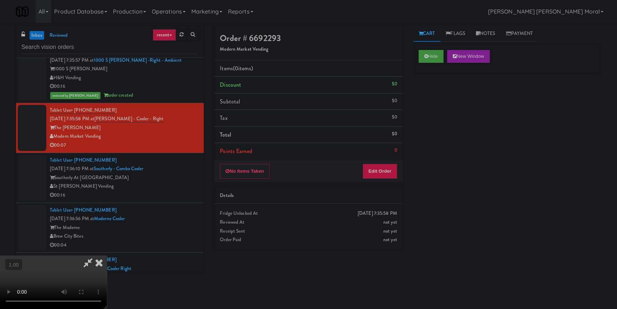
scroll to position [100, 0]
click at [389, 178] on div "No Items Taken Edit Order" at bounding box center [309, 171] width 188 height 22
drag, startPoint x: 391, startPoint y: 166, endPoint x: 400, endPoint y: 152, distance: 17.4
click at [391, 167] on button "Edit Order" at bounding box center [380, 171] width 35 height 15
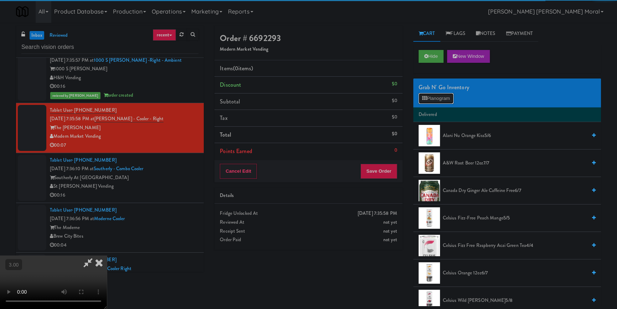
click at [442, 97] on button "Planogram" at bounding box center [436, 98] width 35 height 11
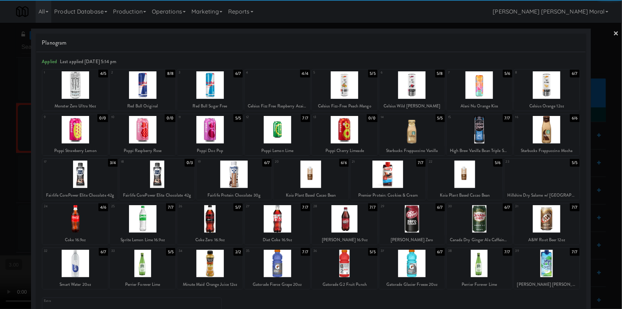
click at [85, 217] on div at bounding box center [75, 218] width 66 height 27
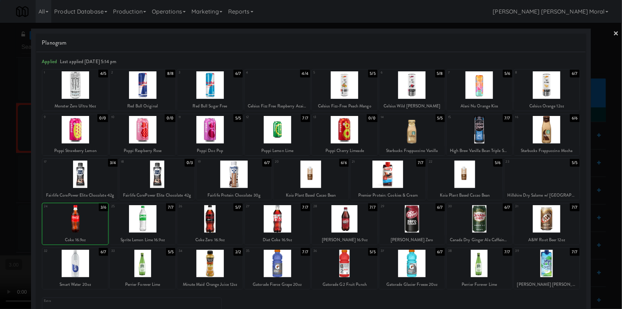
drag, startPoint x: 30, startPoint y: 204, endPoint x: 249, endPoint y: 200, distance: 219.6
click at [32, 204] on div "× Planogram Applied Last applied [DATE] 5:14 pm 1 4/5 Monster Zero Ultra 16oz 2…" at bounding box center [311, 154] width 622 height 309
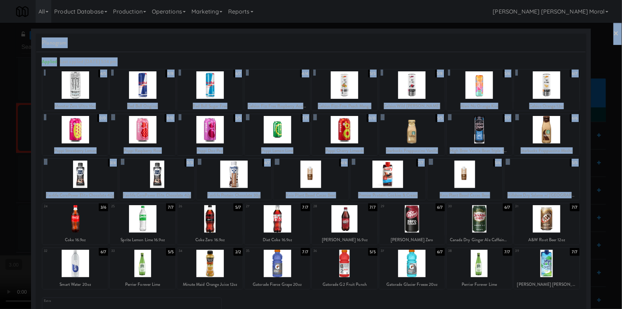
click at [0, 175] on div at bounding box center [311, 154] width 622 height 309
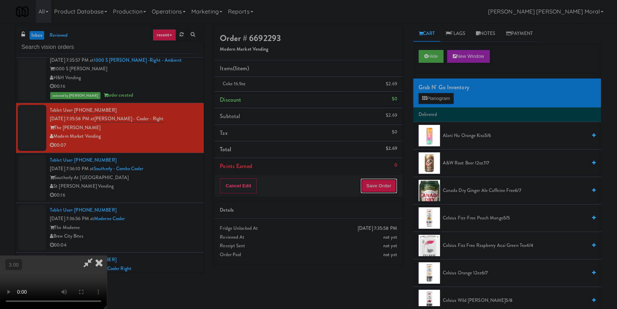
click at [385, 186] on button "Save Order" at bounding box center [379, 185] width 36 height 15
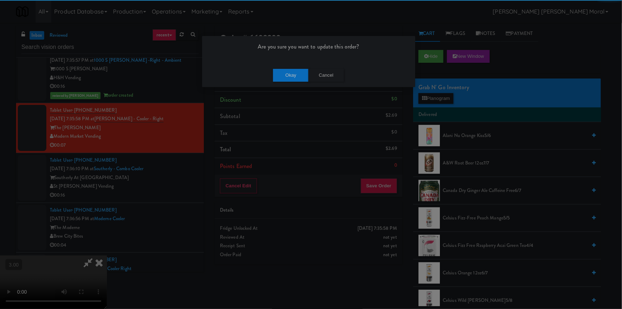
click at [282, 84] on div "Okay Cancel" at bounding box center [308, 75] width 213 height 24
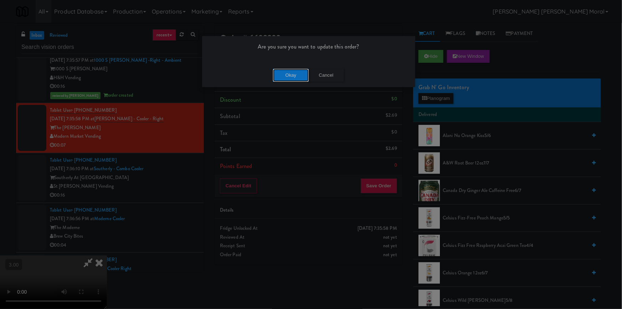
click at [289, 75] on button "Okay" at bounding box center [291, 75] width 36 height 13
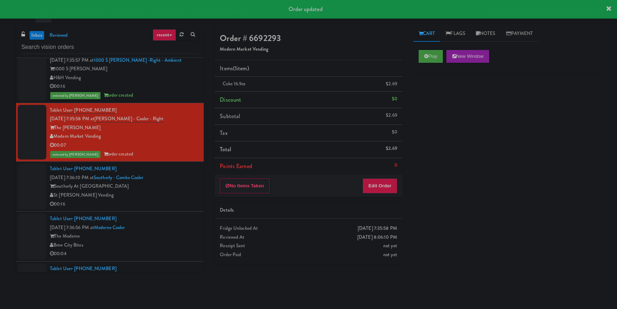
click at [149, 202] on div "00:16" at bounding box center [124, 204] width 149 height 9
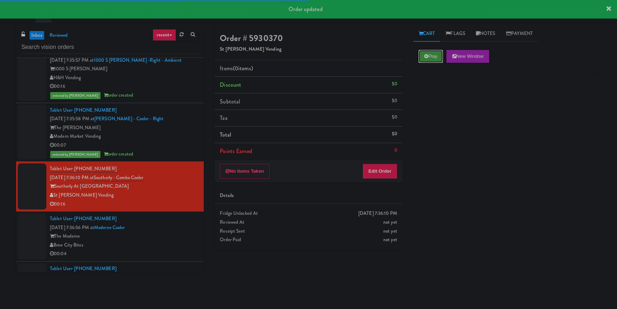
click at [427, 59] on button "Play" at bounding box center [431, 56] width 25 height 13
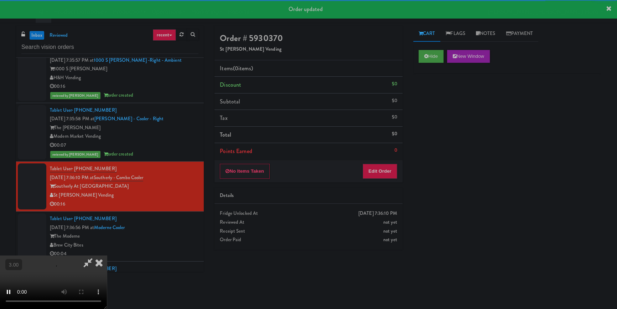
click at [432, 100] on div "Hide New Window Primary Flag Clear Flag if unable to determine what was taken o…" at bounding box center [508, 178] width 188 height 267
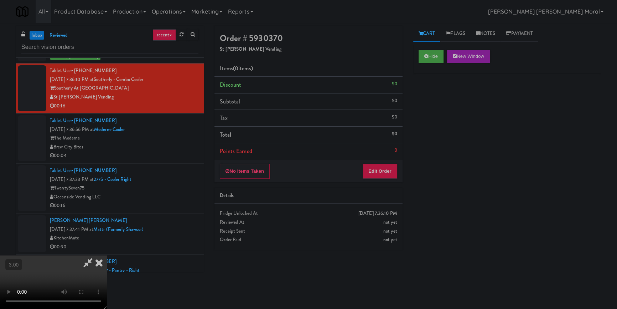
scroll to position [1329, 0]
click at [107, 255] on video at bounding box center [53, 281] width 107 height 53
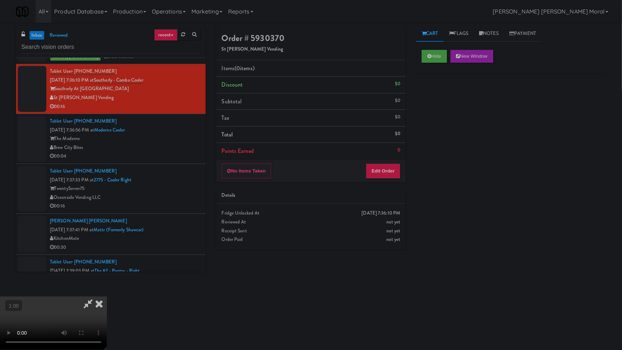
click at [107, 297] on video at bounding box center [53, 323] width 107 height 53
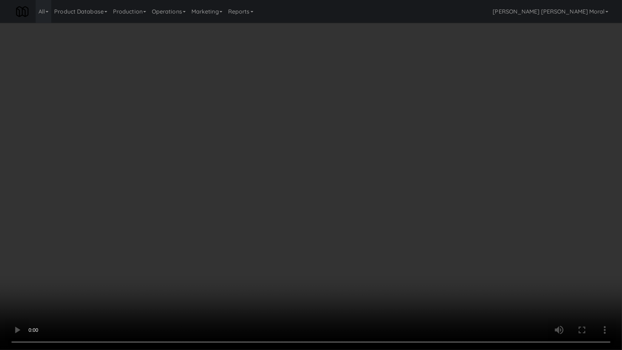
click at [375, 213] on video at bounding box center [311, 175] width 622 height 350
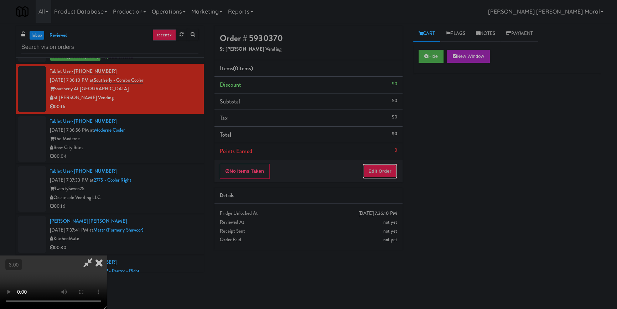
click at [387, 167] on button "Edit Order" at bounding box center [380, 171] width 35 height 15
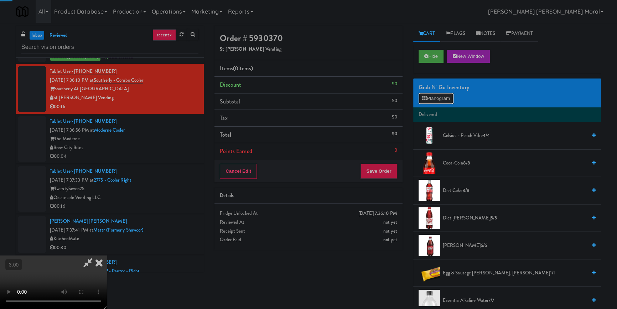
click at [437, 98] on button "Planogram" at bounding box center [436, 98] width 35 height 11
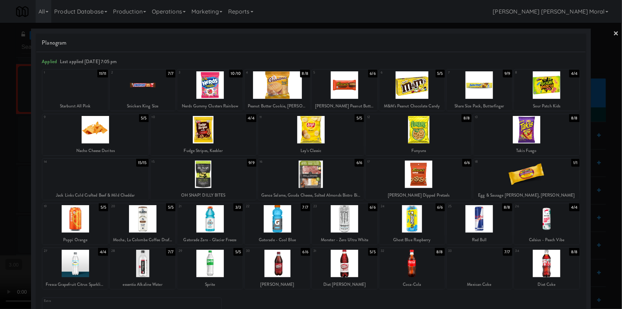
click at [484, 271] on div at bounding box center [480, 263] width 66 height 27
click at [337, 88] on div at bounding box center [345, 84] width 66 height 27
click at [21, 162] on div at bounding box center [311, 154] width 622 height 309
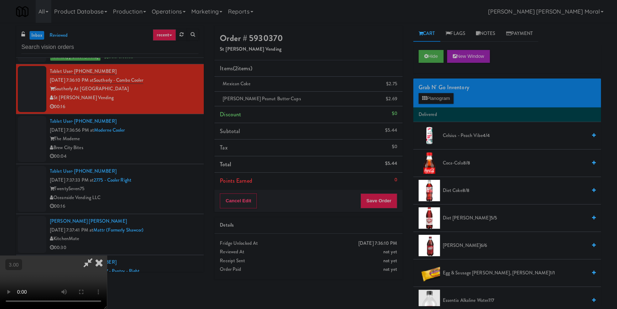
click at [107, 255] on video at bounding box center [53, 281] width 107 height 53
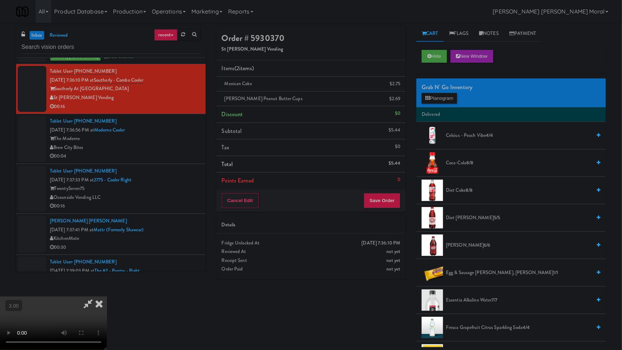
click at [107, 297] on video at bounding box center [53, 323] width 107 height 53
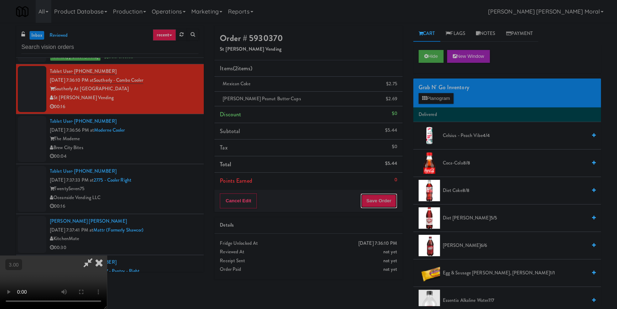
click at [388, 206] on button "Save Order" at bounding box center [379, 200] width 36 height 15
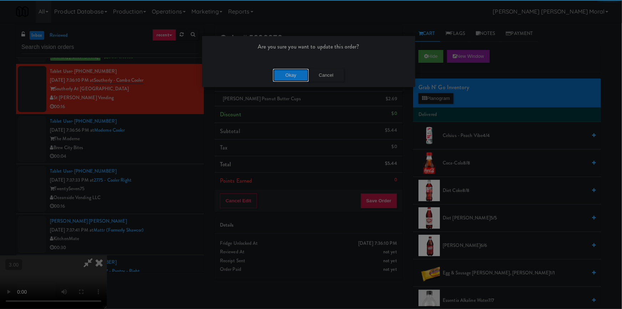
click at [286, 71] on button "Okay" at bounding box center [291, 75] width 36 height 13
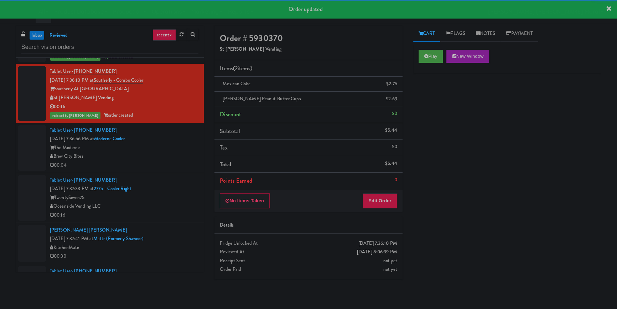
click at [184, 155] on div "Brew City Bites" at bounding box center [124, 156] width 149 height 9
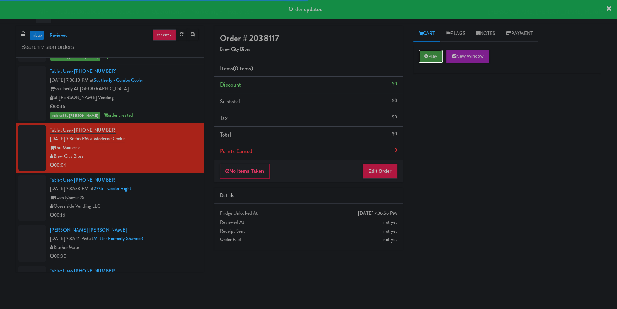
click at [435, 56] on button "Play" at bounding box center [431, 56] width 25 height 13
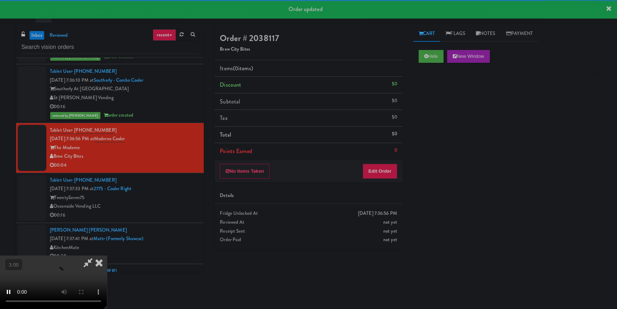
click at [434, 116] on div "Hide New Window Primary Flag Clear Flag if unable to determine what was taken o…" at bounding box center [508, 178] width 188 height 267
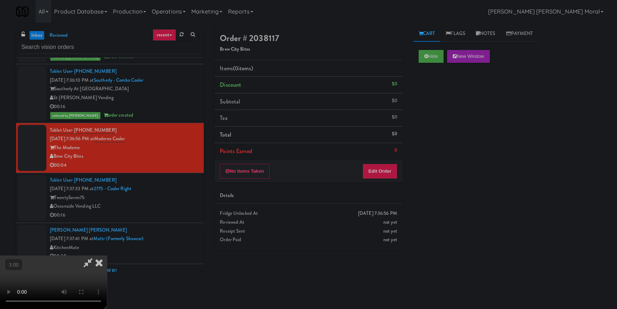
scroll to position [2, 0]
click at [107, 255] on video at bounding box center [53, 281] width 107 height 53
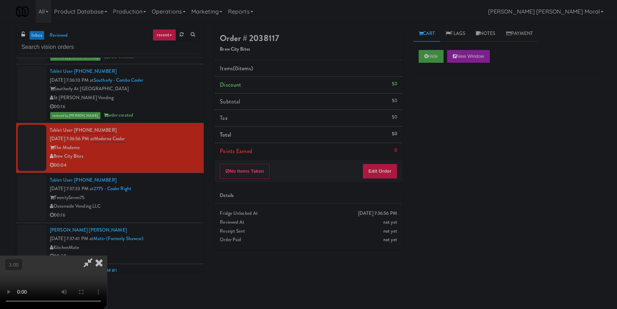
click at [398, 167] on div "No Items Taken Edit Order" at bounding box center [309, 171] width 188 height 22
click at [384, 169] on button "Edit Order" at bounding box center [380, 171] width 35 height 15
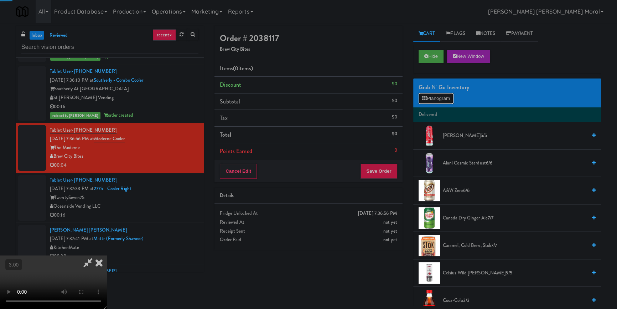
click at [437, 100] on button "Planogram" at bounding box center [436, 98] width 35 height 11
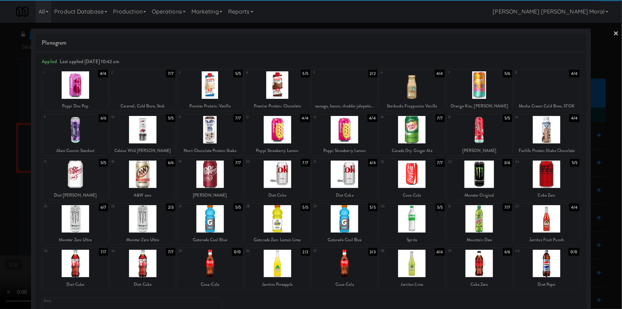
click at [216, 177] on div at bounding box center [210, 173] width 66 height 27
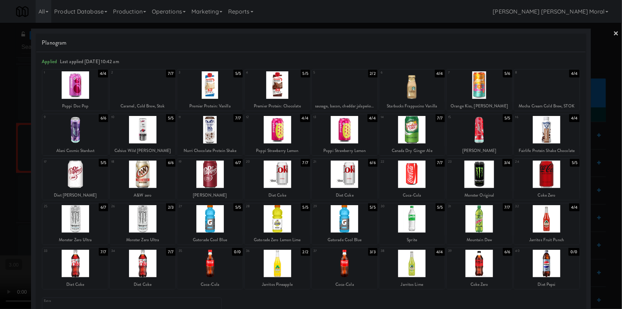
click at [15, 158] on div at bounding box center [311, 154] width 622 height 309
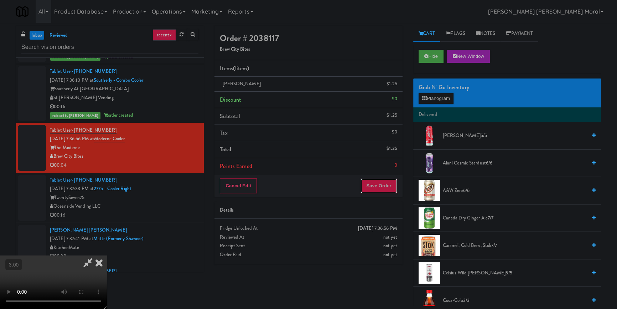
click at [384, 185] on button "Save Order" at bounding box center [379, 185] width 36 height 15
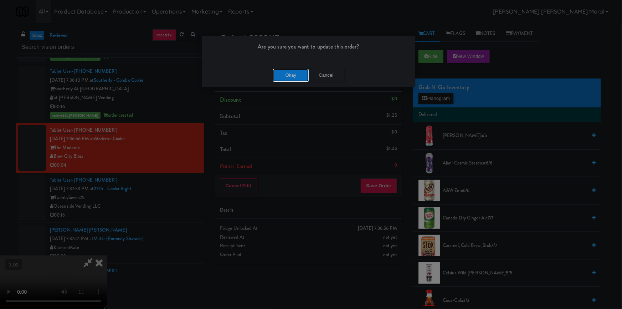
click at [295, 78] on button "Okay" at bounding box center [291, 75] width 36 height 13
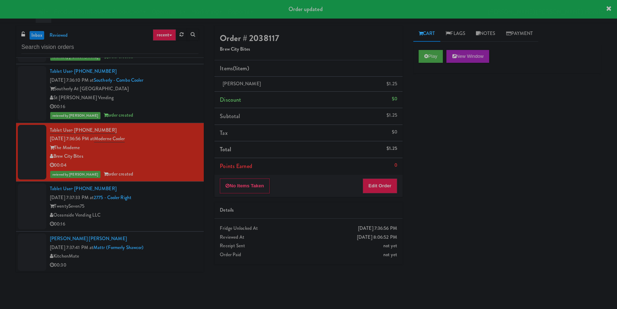
click at [165, 220] on div "00:16" at bounding box center [124, 224] width 149 height 9
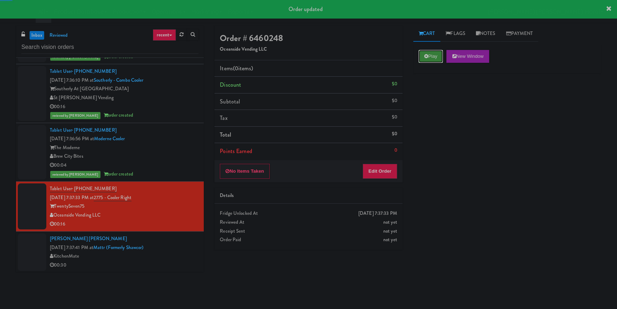
click at [428, 57] on icon at bounding box center [427, 56] width 4 height 5
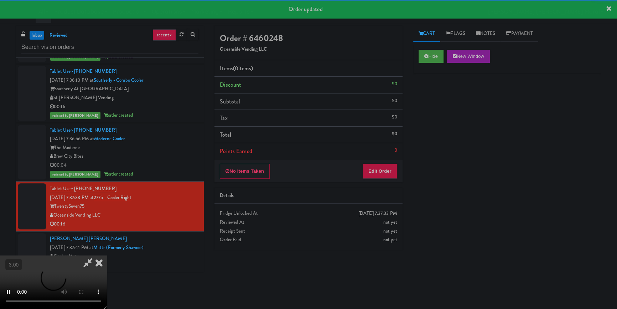
click at [440, 104] on div "Hide New Window Primary Flag Clear Flag if unable to determine what was taken o…" at bounding box center [508, 178] width 188 height 267
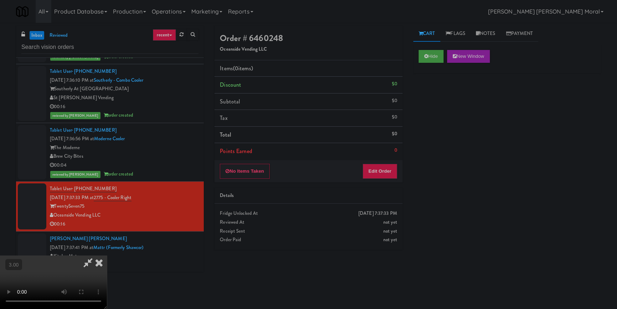
scroll to position [35, 0]
drag, startPoint x: 384, startPoint y: 169, endPoint x: 410, endPoint y: 151, distance: 31.8
click at [384, 169] on button "Edit Order" at bounding box center [380, 171] width 35 height 15
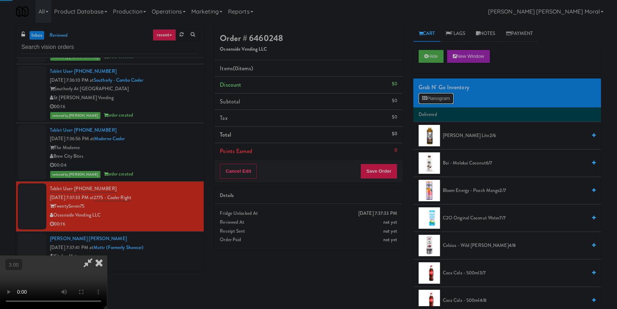
click at [437, 99] on button "Planogram" at bounding box center [436, 98] width 35 height 11
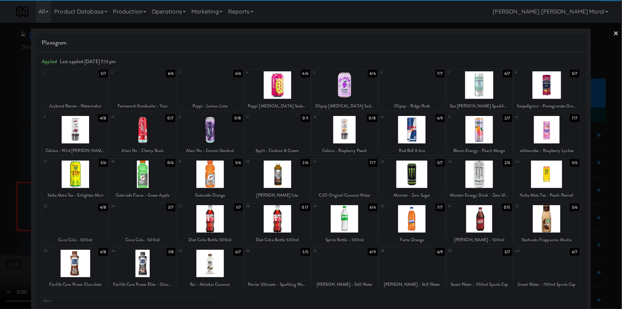
click at [545, 259] on div at bounding box center [547, 263] width 66 height 27
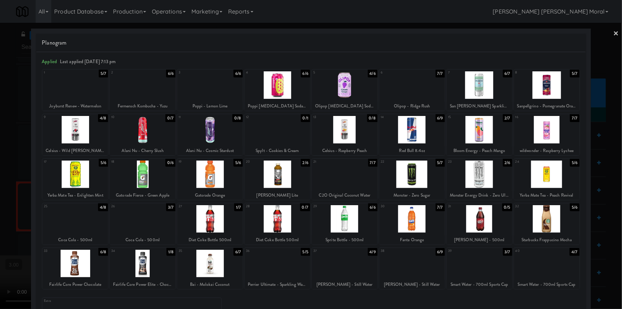
click at [0, 171] on div at bounding box center [311, 154] width 622 height 309
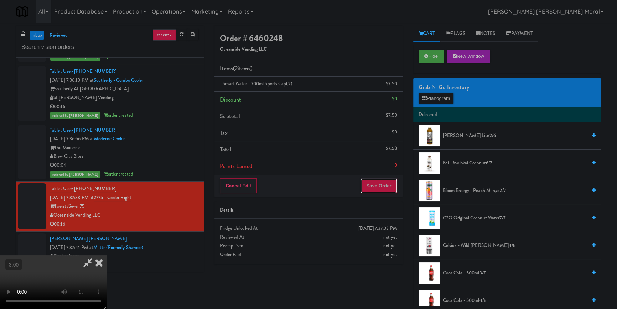
click at [385, 183] on button "Save Order" at bounding box center [379, 185] width 36 height 15
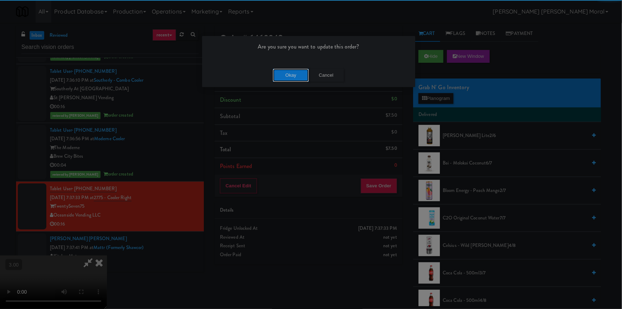
click at [281, 69] on button "Okay" at bounding box center [291, 75] width 36 height 13
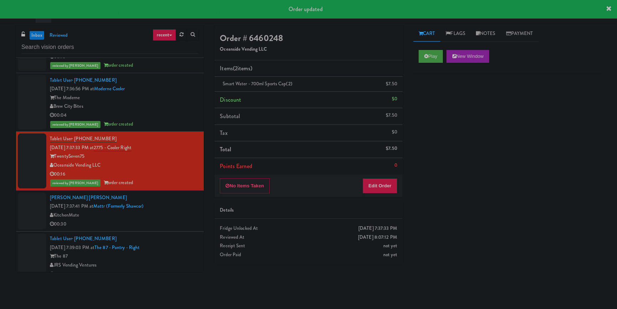
scroll to position [1458, 0]
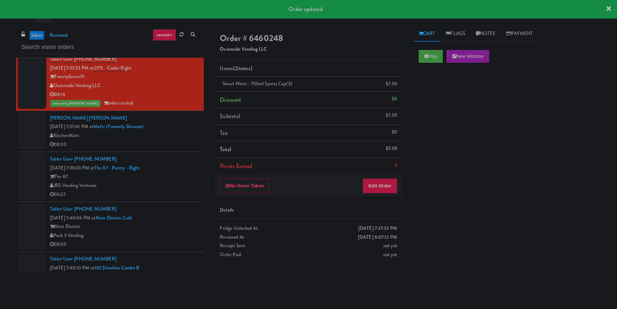
click at [165, 152] on li "Tablet User · (812) 391-9168 [DATE] 7:39:03 PM at The 87 - Pantry - Right The 8…" at bounding box center [110, 177] width 188 height 50
